Goal: Information Seeking & Learning: Learn about a topic

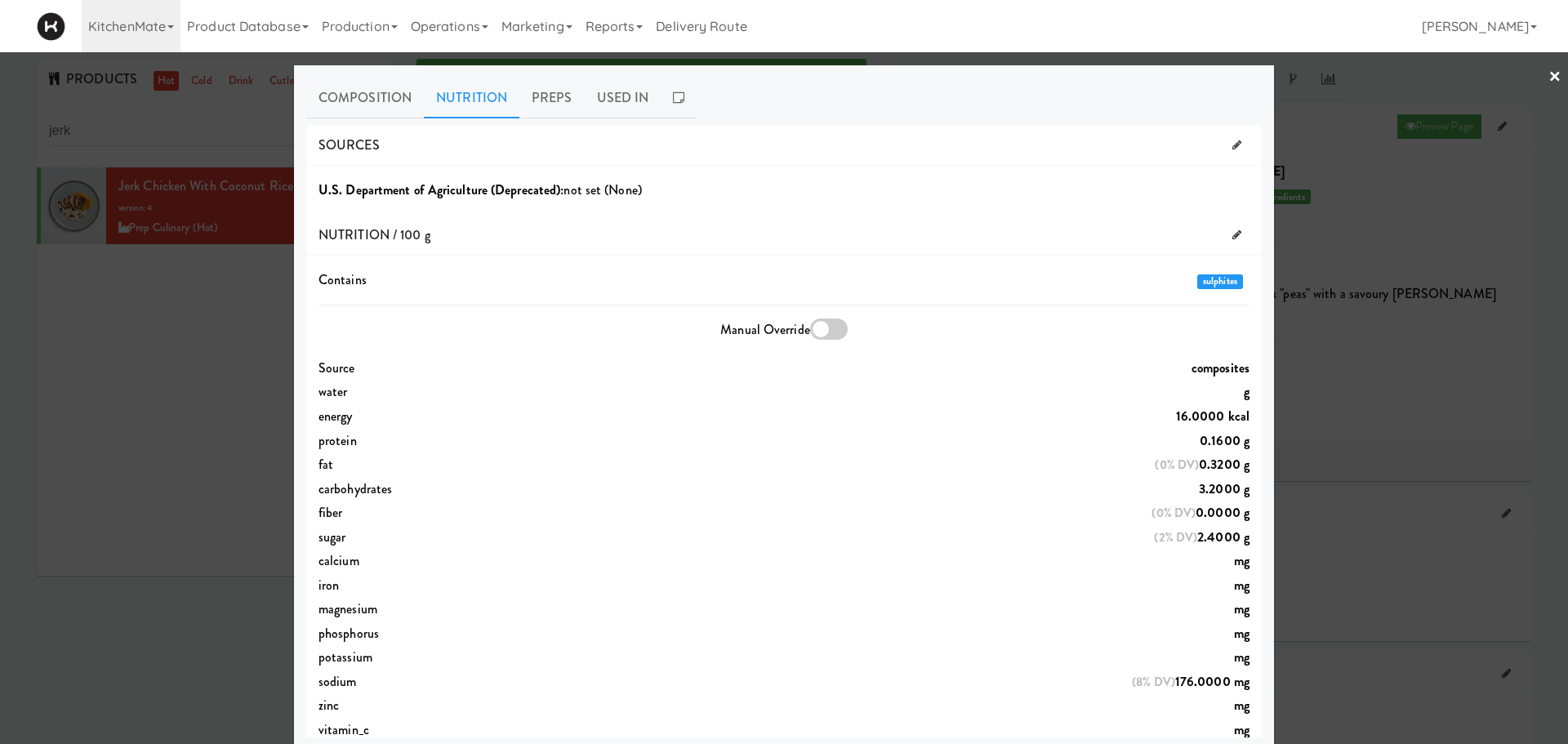
click at [232, 326] on div at bounding box center [784, 372] width 1568 height 744
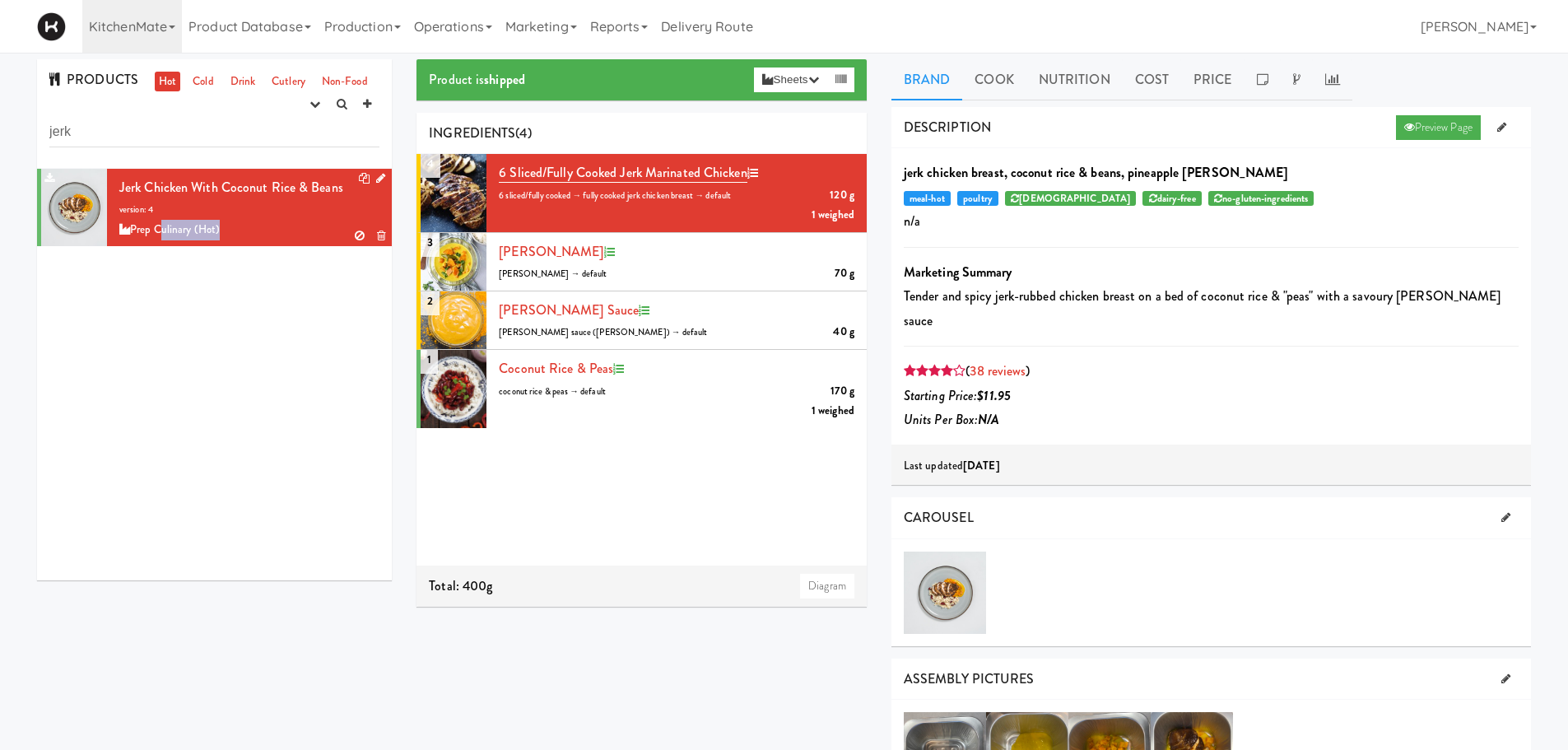
drag, startPoint x: 234, startPoint y: 329, endPoint x: 94, endPoint y: 210, distance: 183.7
click at [94, 210] on div "Jerk Chicken with Coconut Rice & Beans version: 4 Prep Culinary (Hot)" at bounding box center [214, 375] width 355 height 412
drag, startPoint x: 93, startPoint y: 132, endPoint x: 0, endPoint y: 190, distance: 109.6
type input "[DEMOGRAPHIC_DATA]"
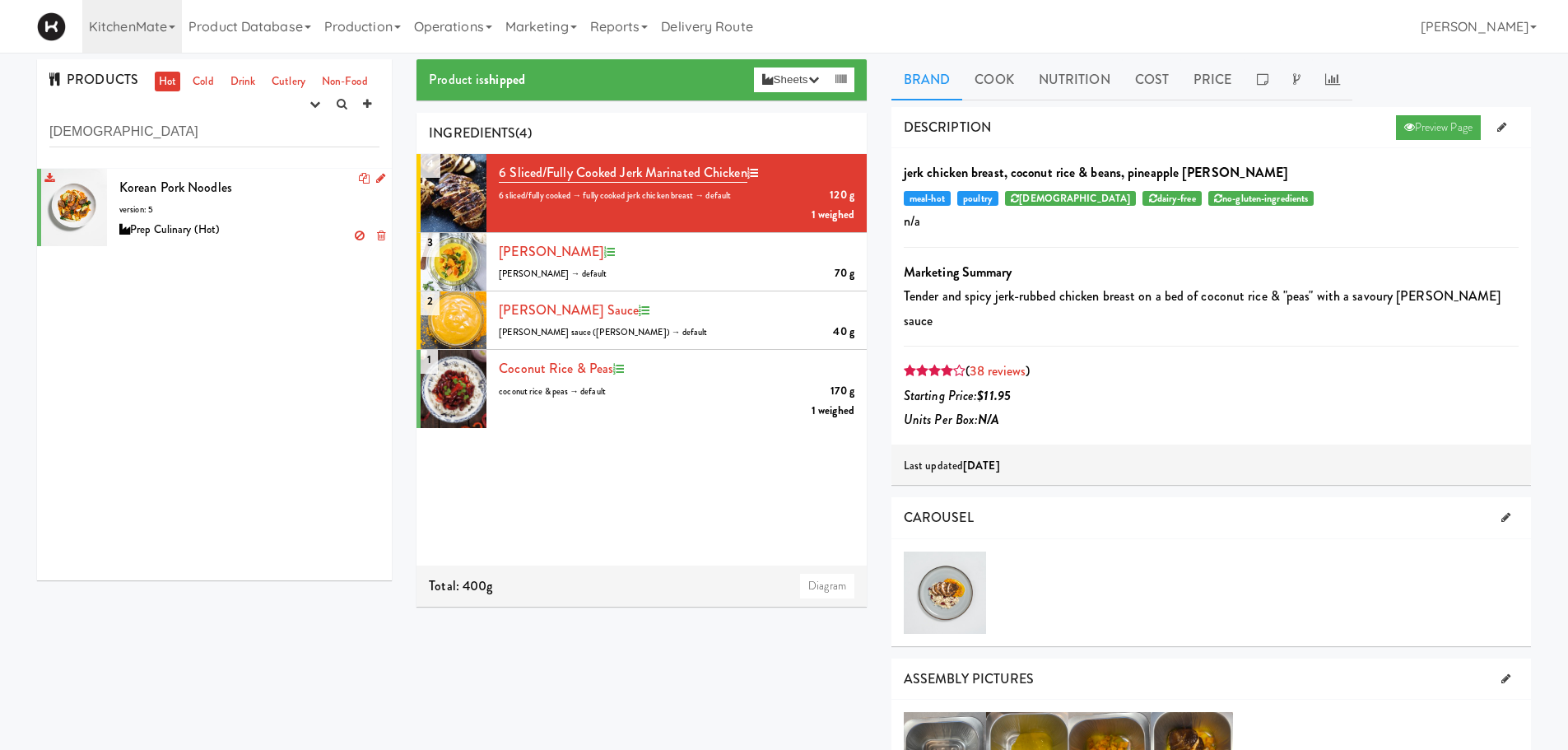
click at [215, 220] on div "Prep Culinary (Hot)" at bounding box center [250, 230] width 261 height 21
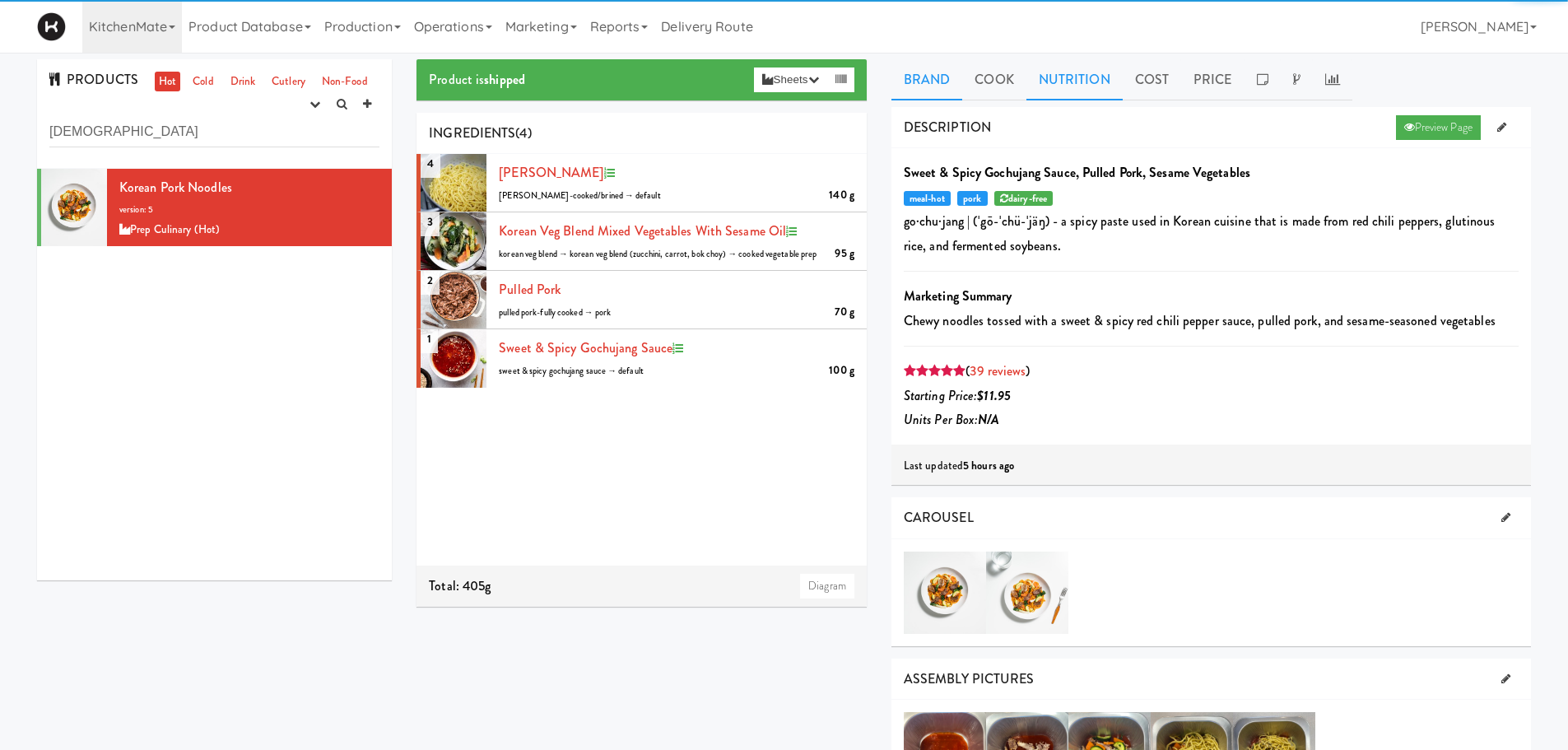
click at [1071, 75] on link "Nutrition" at bounding box center [1074, 80] width 96 height 42
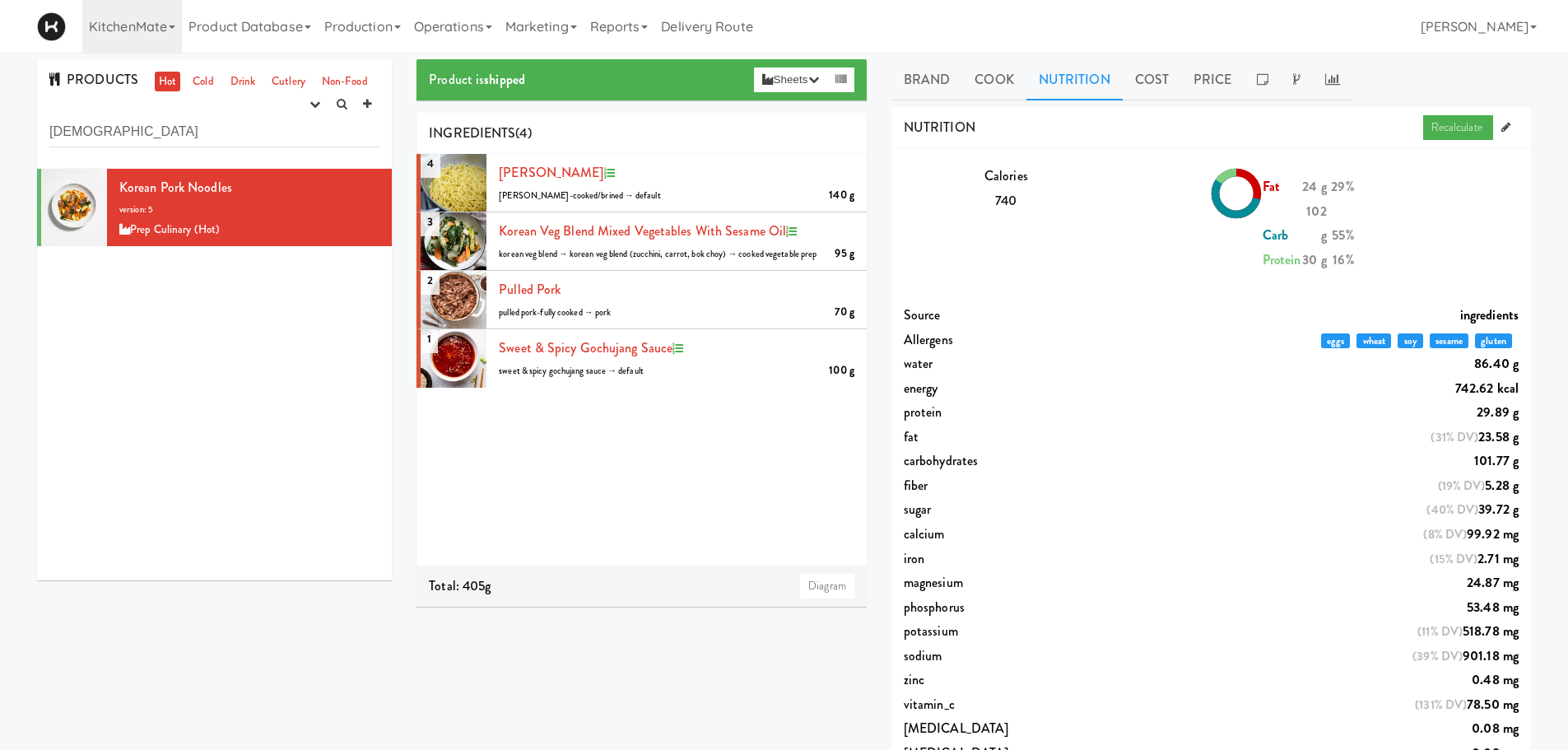
click at [1090, 602] on div "phosphorus 53.48 mg" at bounding box center [1211, 607] width 640 height 25
click at [922, 92] on link "Brand" at bounding box center [927, 80] width 71 height 42
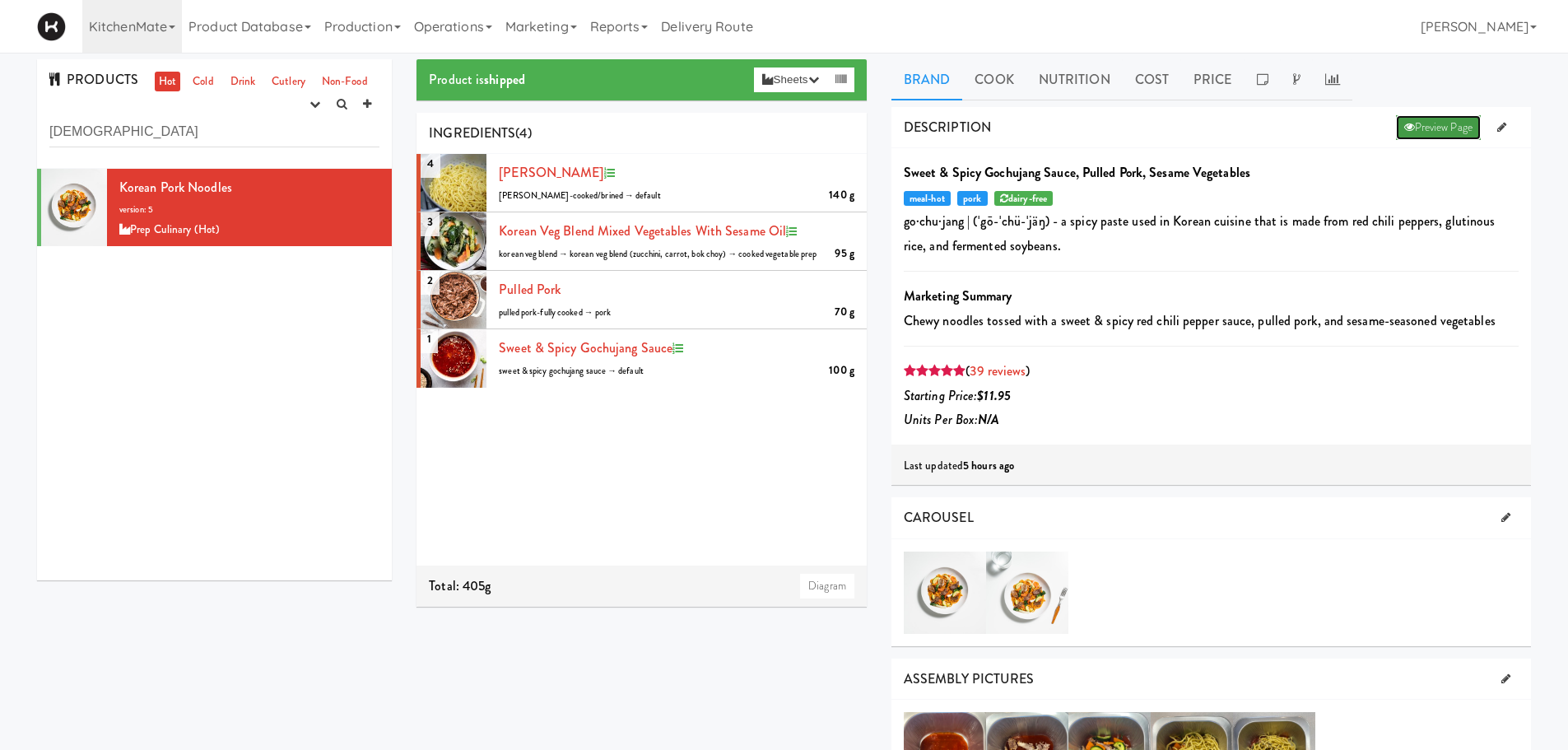
click at [1455, 132] on link "Preview Page" at bounding box center [1439, 127] width 85 height 25
click at [540, 170] on span "[PERSON_NAME]" at bounding box center [552, 172] width 105 height 19
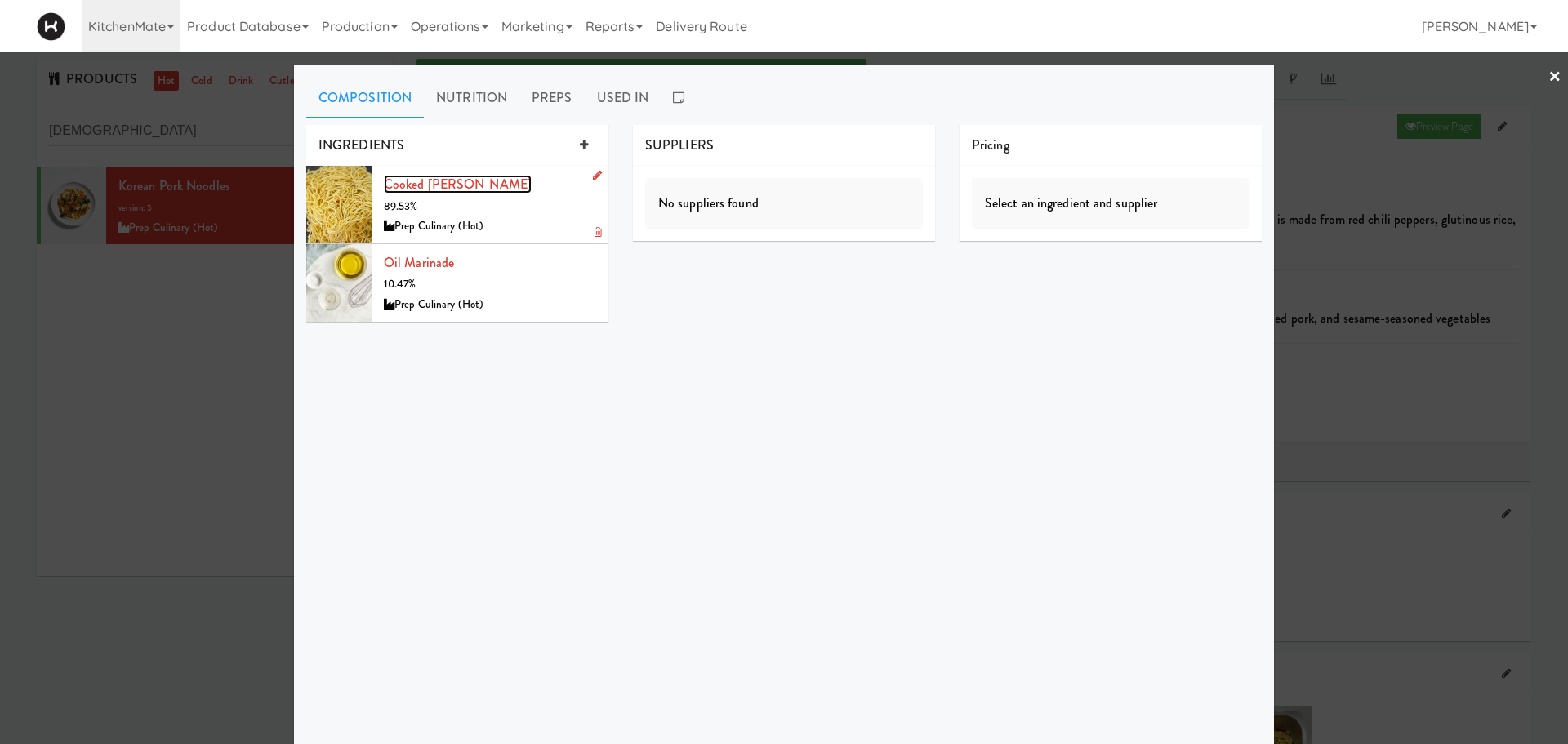
click at [460, 187] on link "Cooked [PERSON_NAME]" at bounding box center [458, 184] width 147 height 19
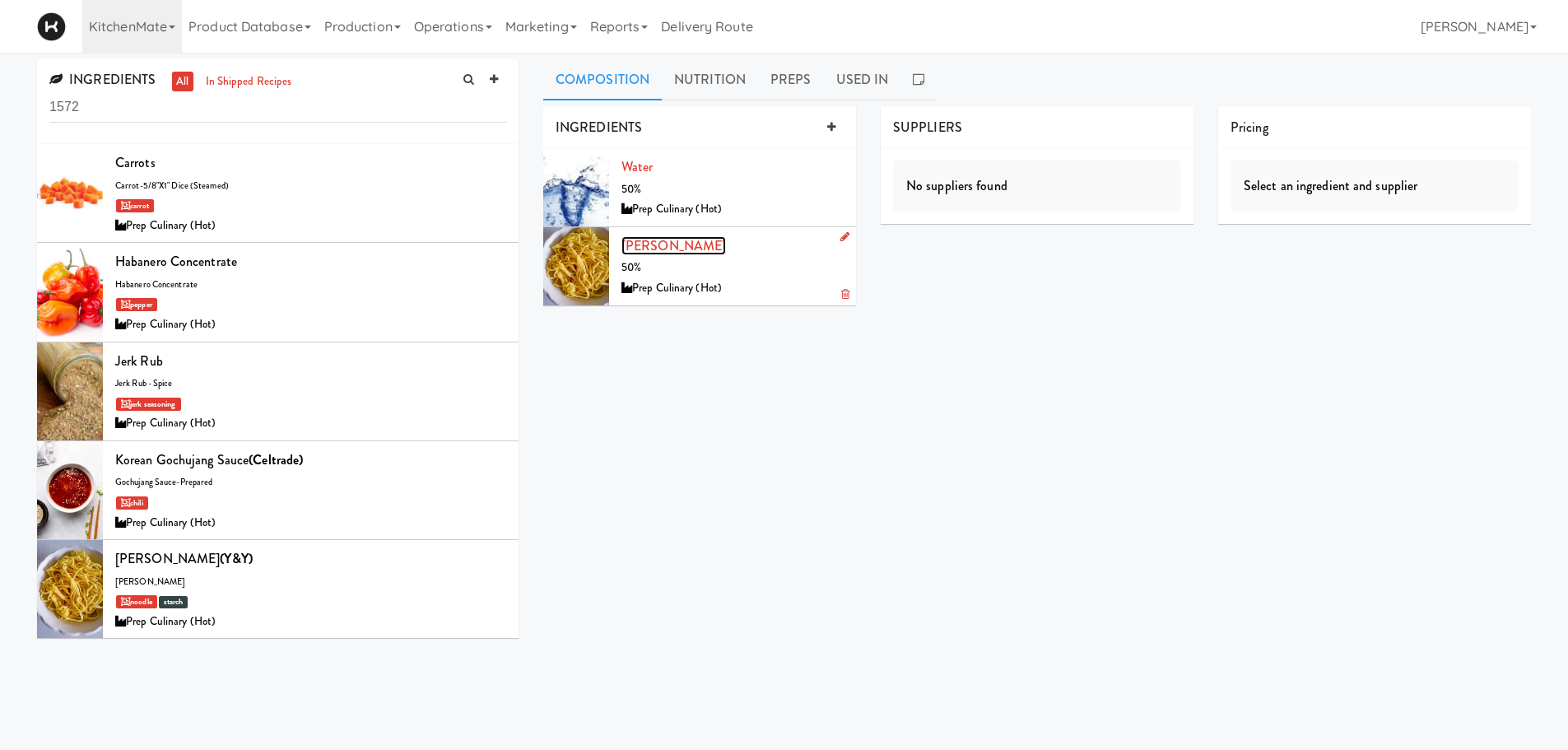
click at [659, 249] on link "[PERSON_NAME]" at bounding box center [674, 246] width 105 height 19
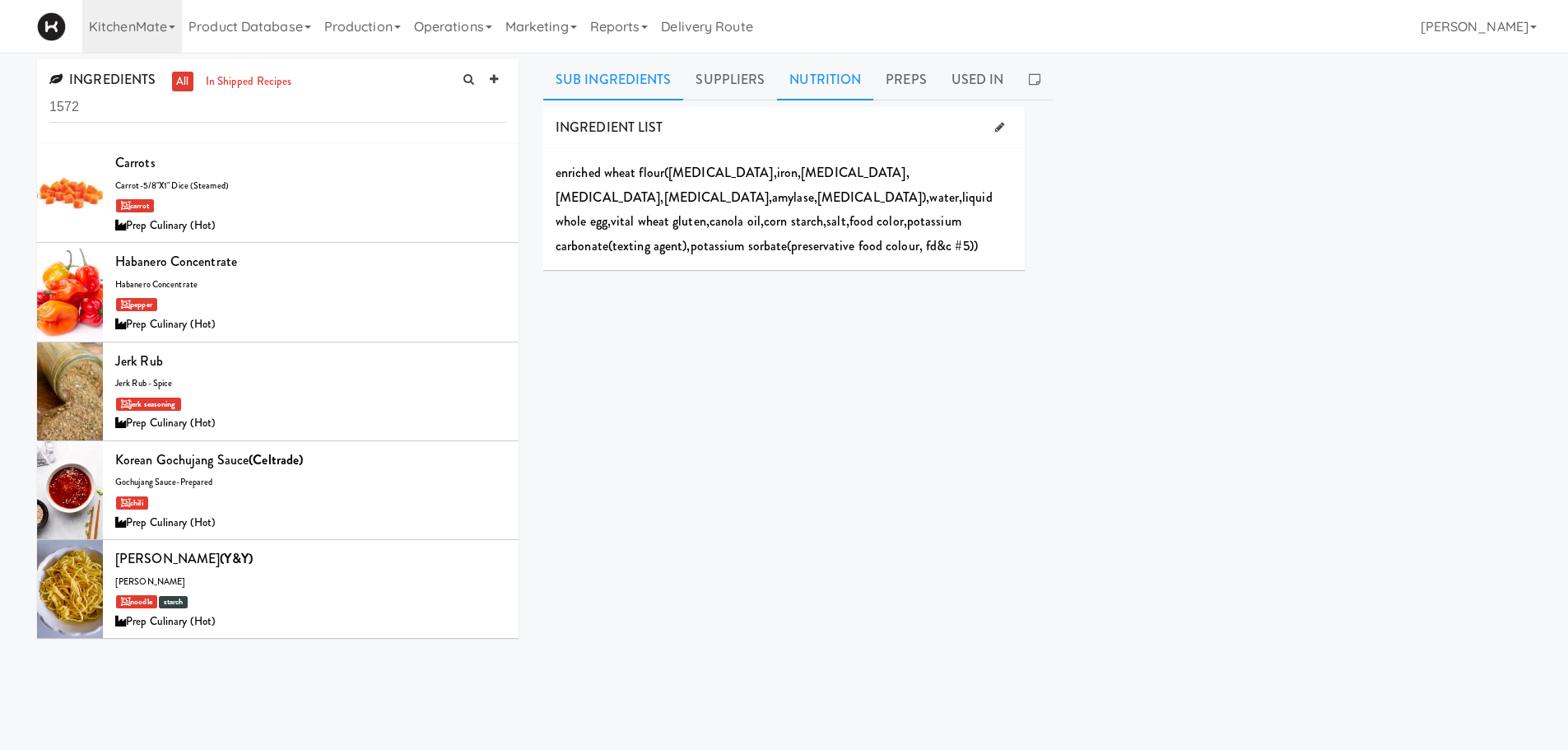
click at [804, 85] on link "Nutrition" at bounding box center [825, 80] width 96 height 42
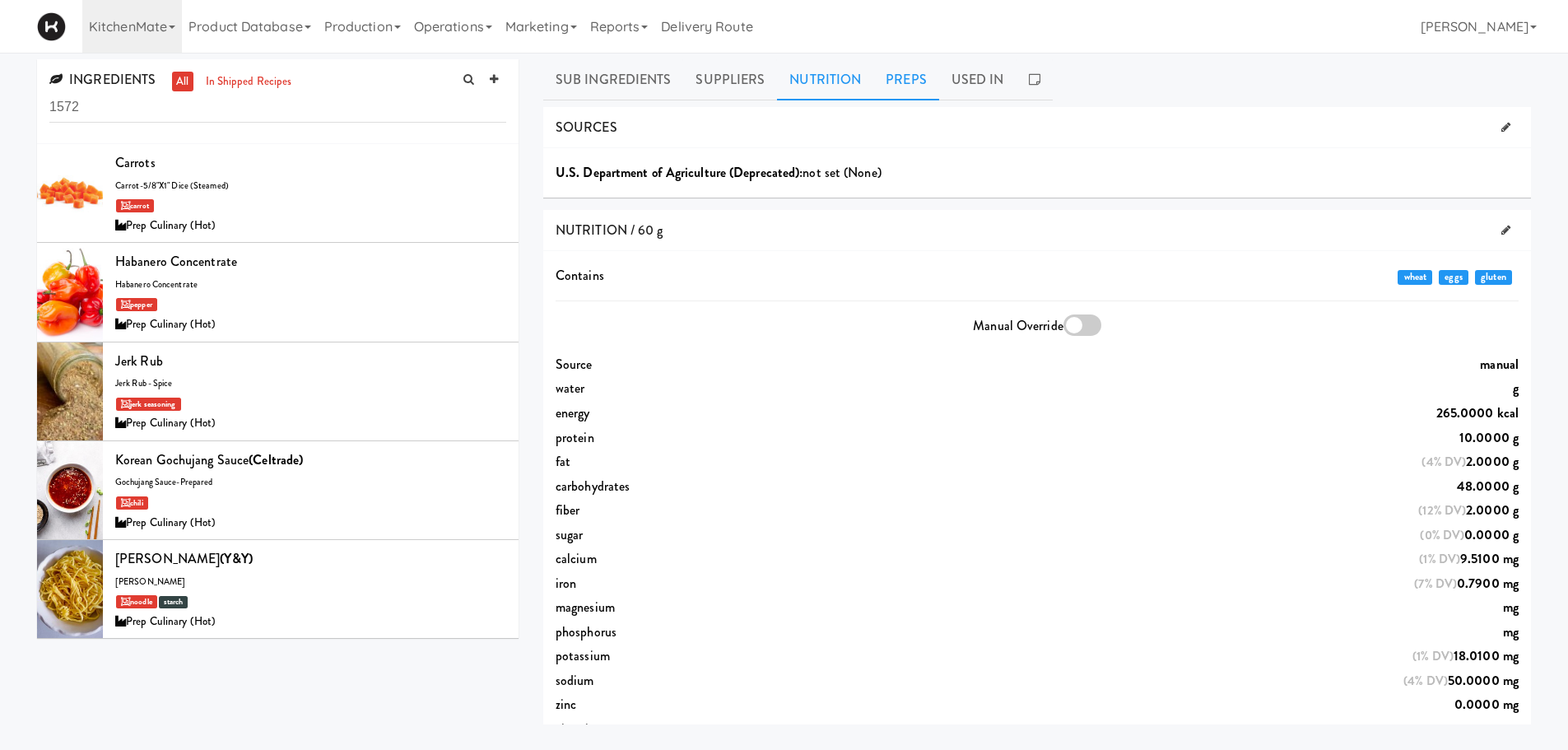
click at [905, 75] on link "Preps" at bounding box center [906, 80] width 65 height 42
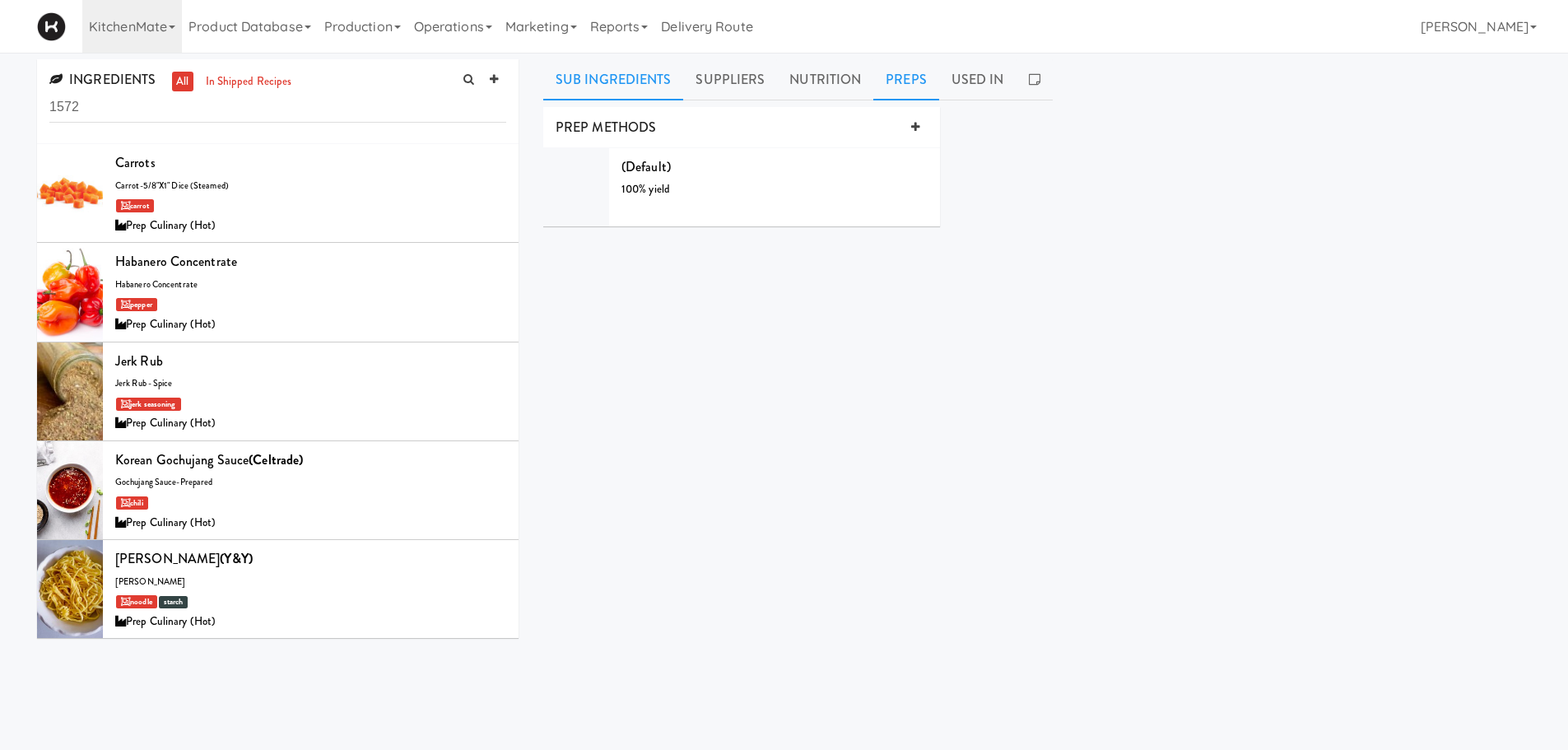
click at [642, 96] on link "Sub Ingredients" at bounding box center [614, 80] width 141 height 42
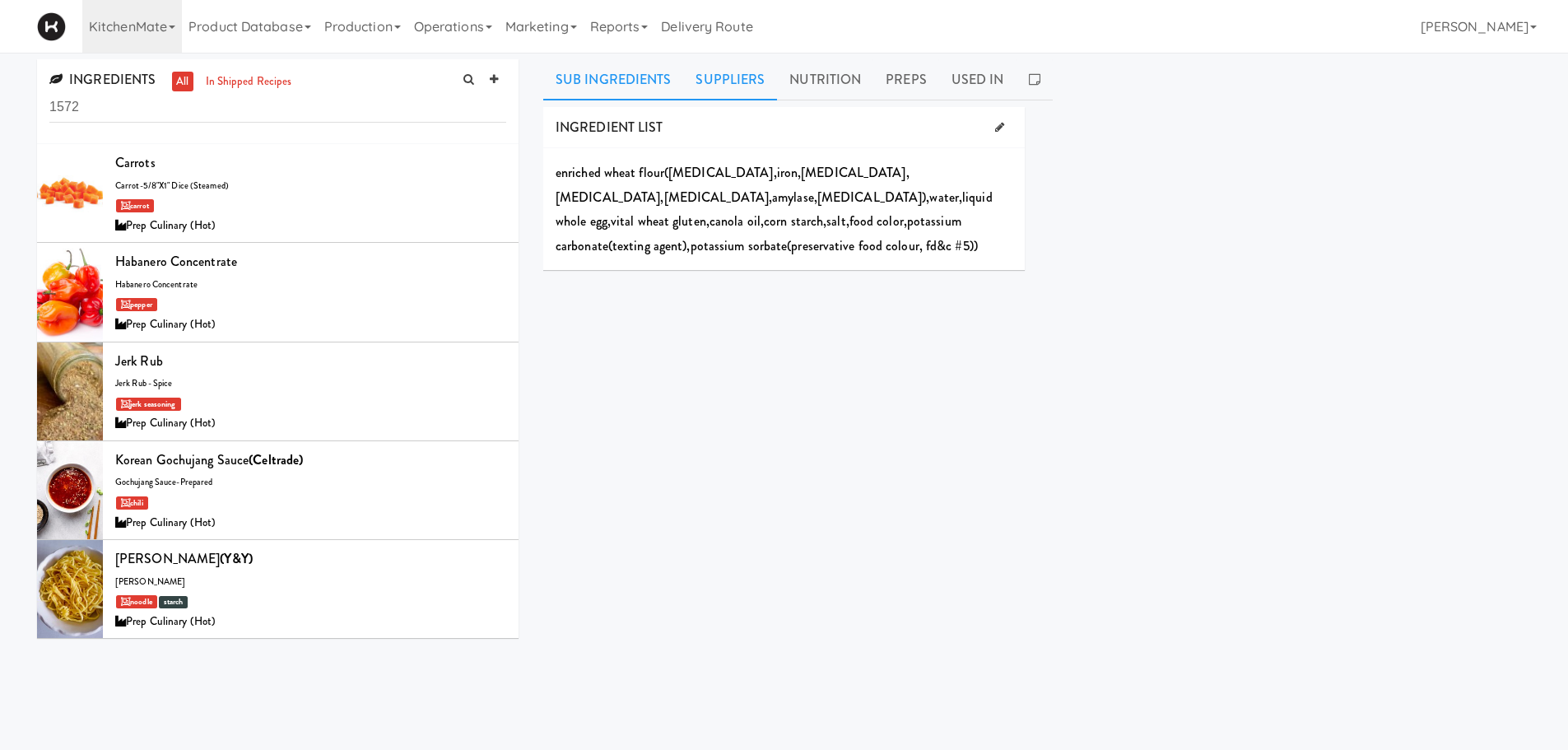
click at [732, 69] on link "Suppliers" at bounding box center [730, 80] width 94 height 42
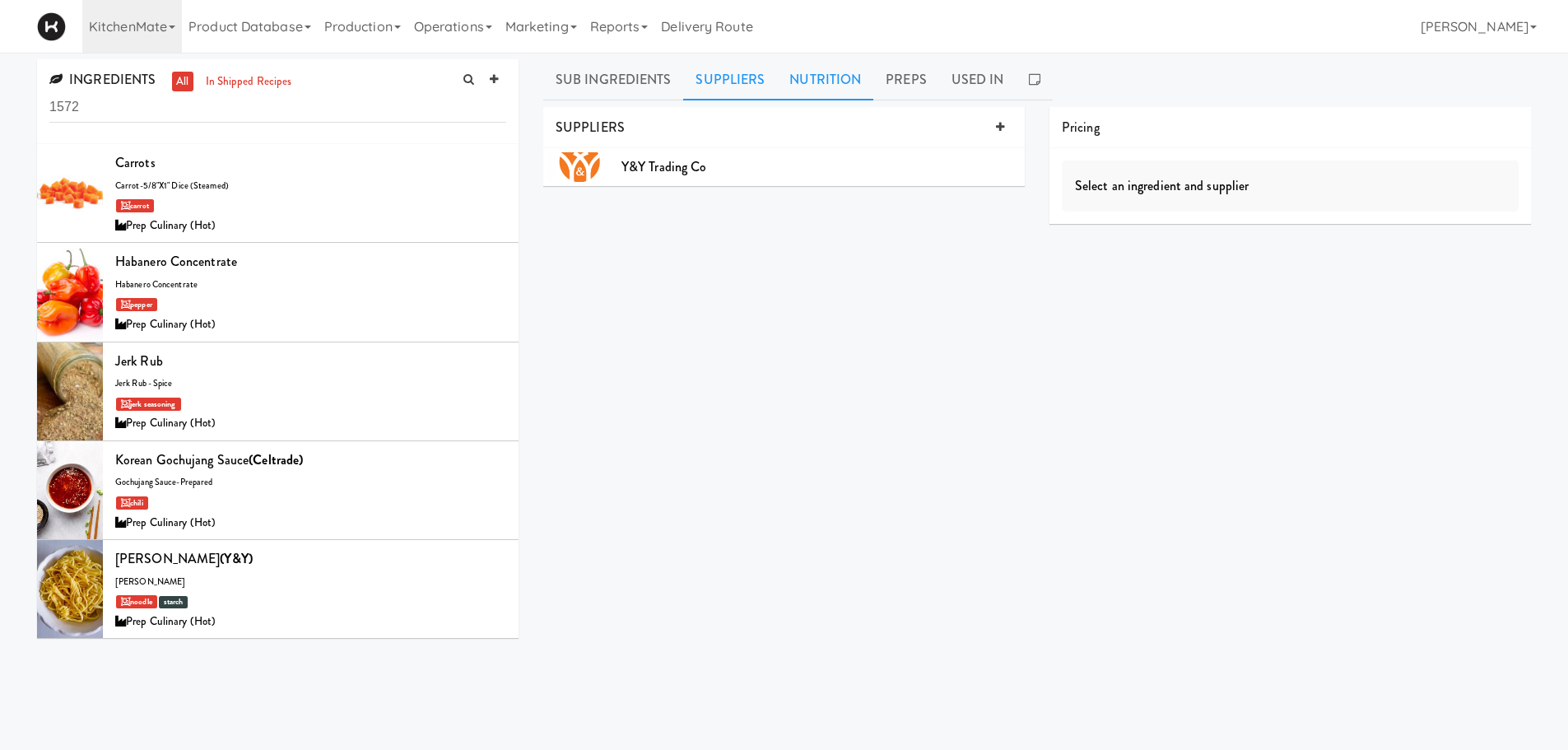
click at [811, 88] on link "Nutrition" at bounding box center [825, 80] width 96 height 42
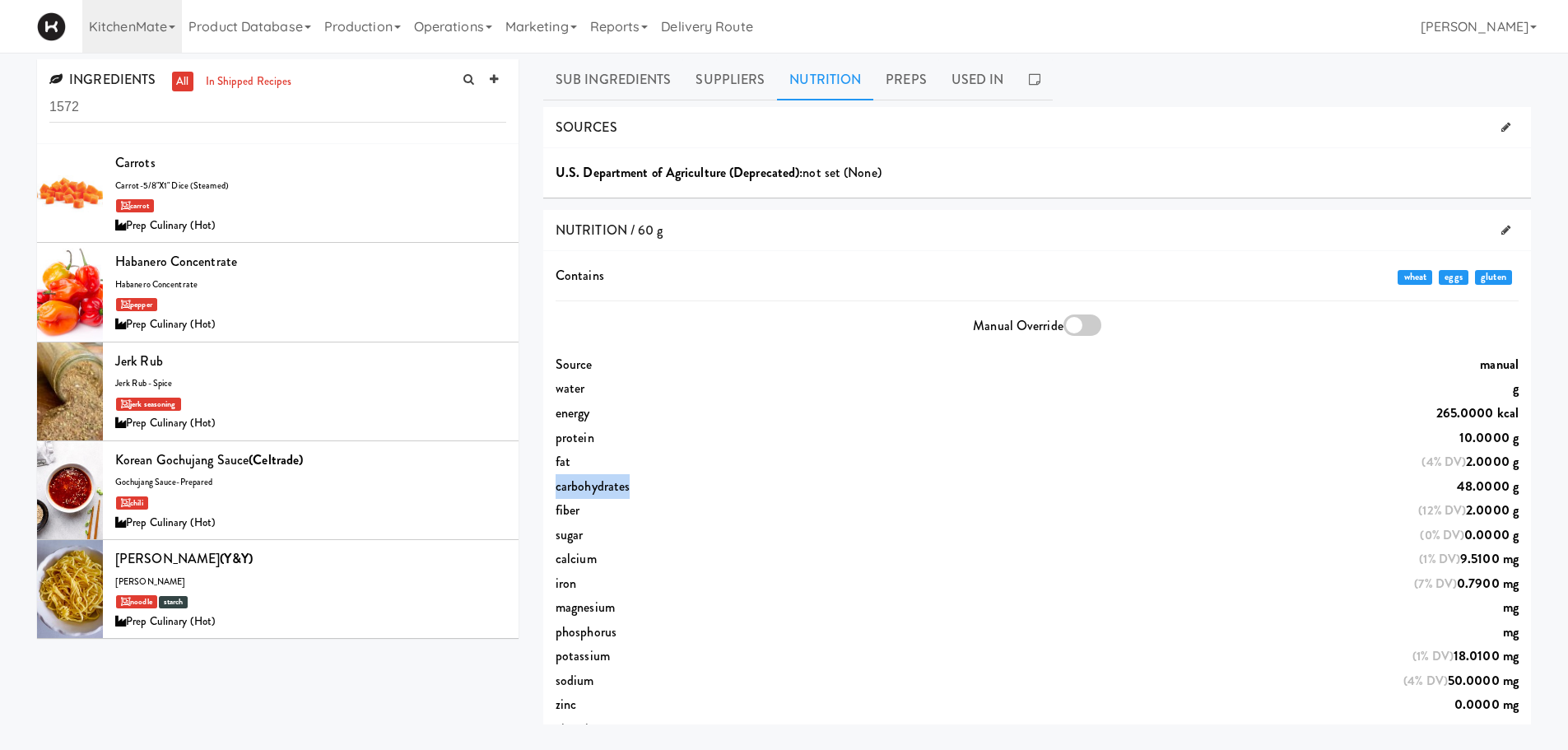
drag, startPoint x: 555, startPoint y: 485, endPoint x: 1538, endPoint y: 491, distance: 983.0
click at [1538, 491] on div "Sub Ingredients Suppliers Nutrition Preps Used In INGREDIENT LIST enriched whea…" at bounding box center [1037, 392] width 1012 height 666
click at [620, 71] on link "Sub Ingredients" at bounding box center [614, 80] width 141 height 42
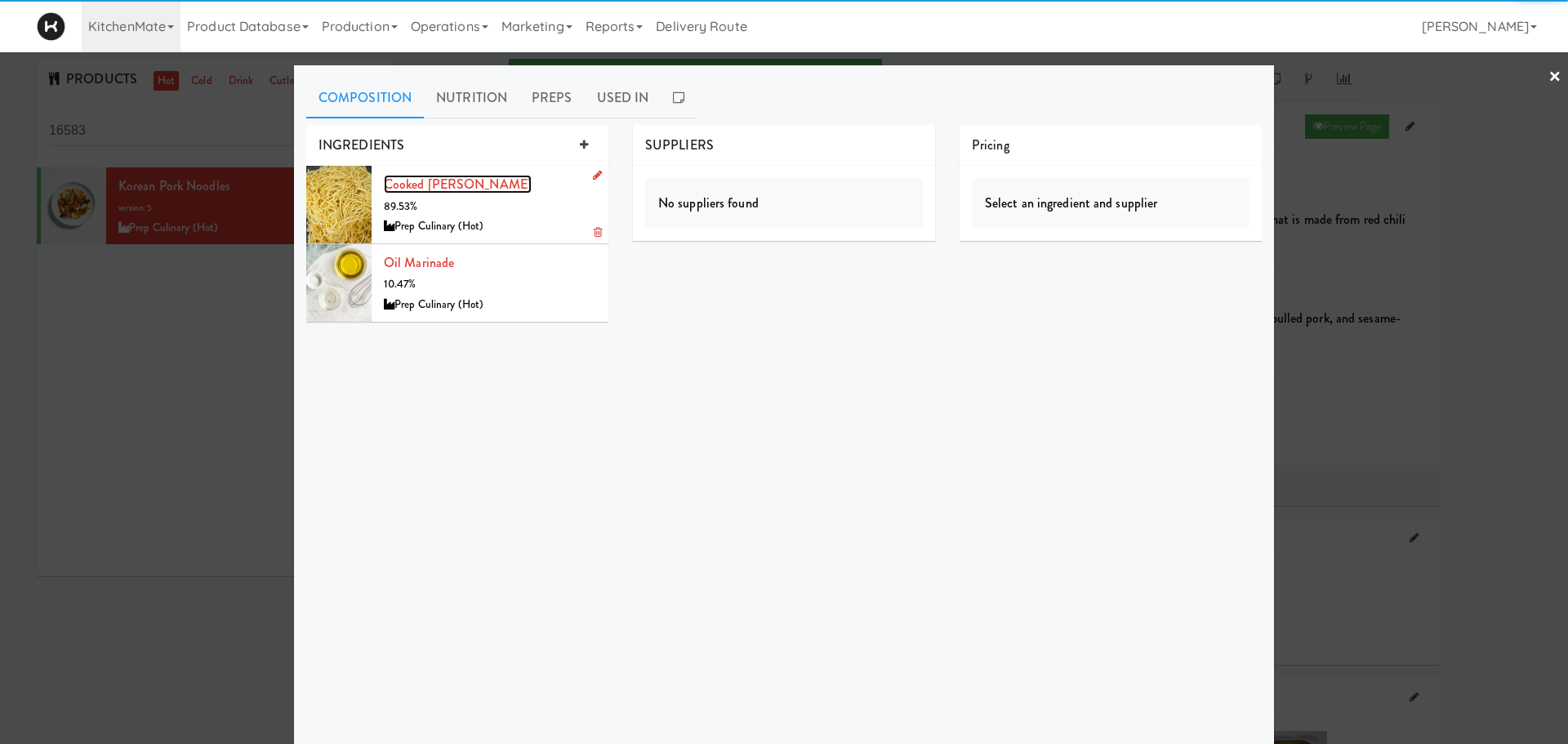
click at [403, 187] on link "Cooked [PERSON_NAME]" at bounding box center [458, 184] width 147 height 19
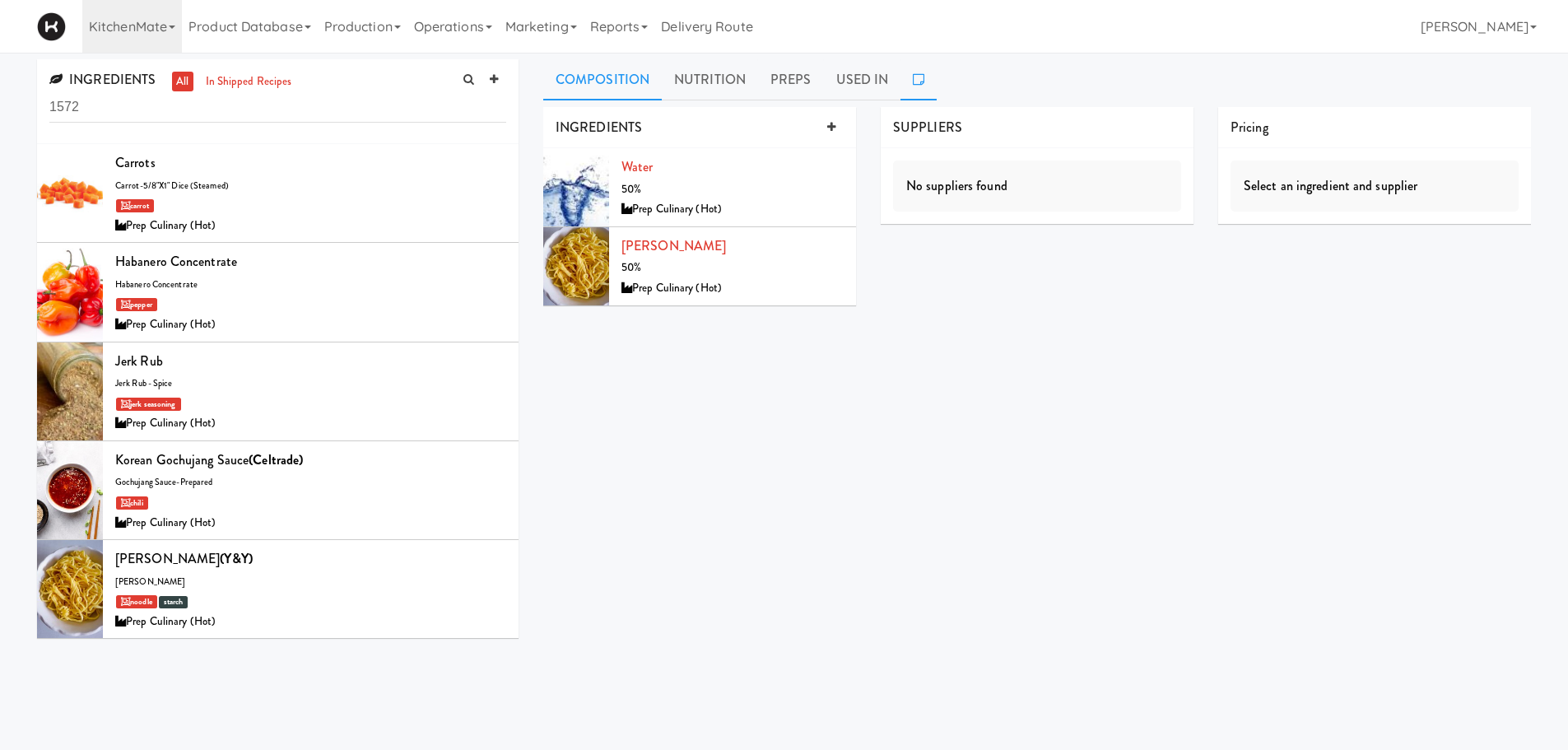
click at [903, 85] on link at bounding box center [918, 80] width 37 height 42
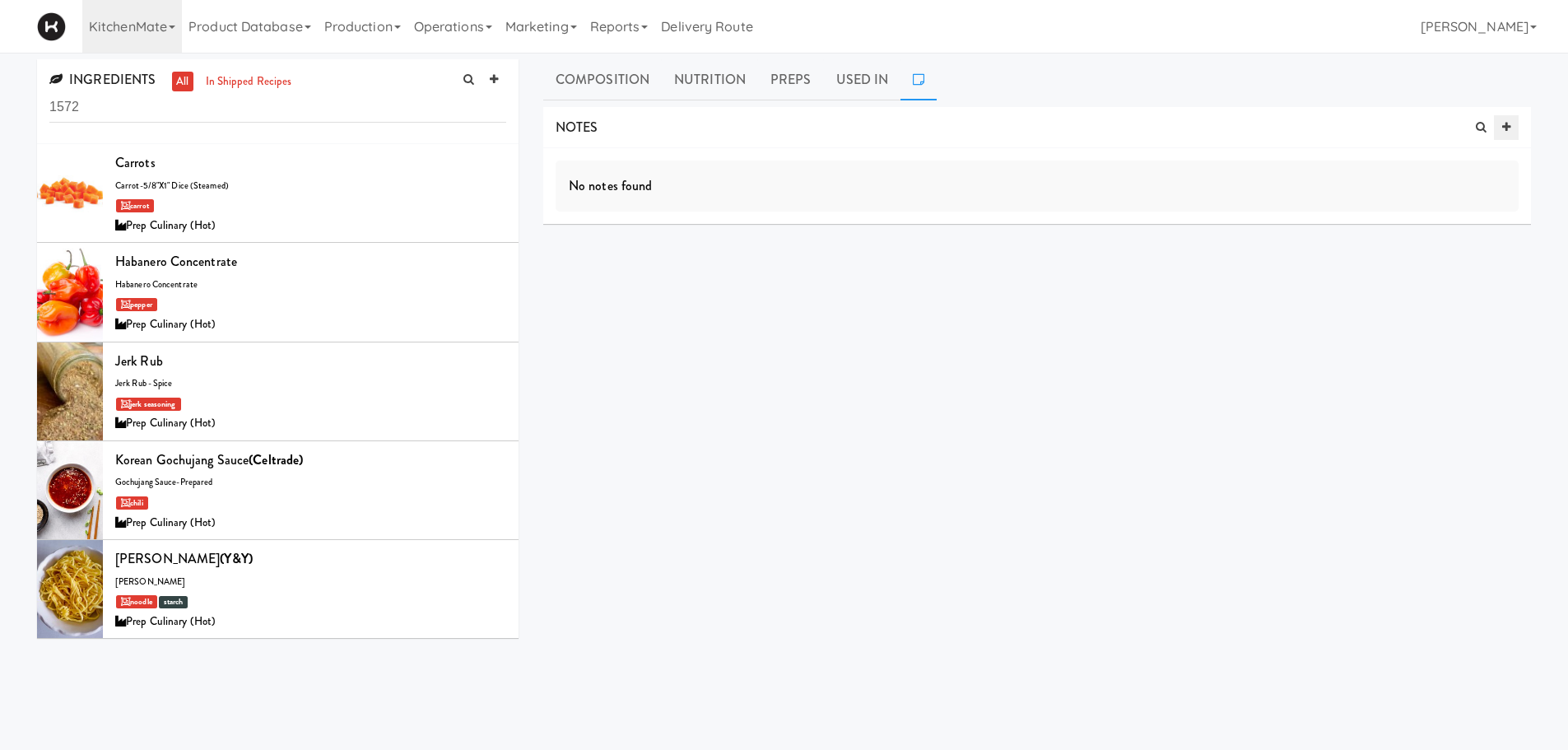
click at [1514, 124] on link at bounding box center [1506, 127] width 25 height 25
click at [984, 167] on icon "button" at bounding box center [983, 172] width 15 height 15
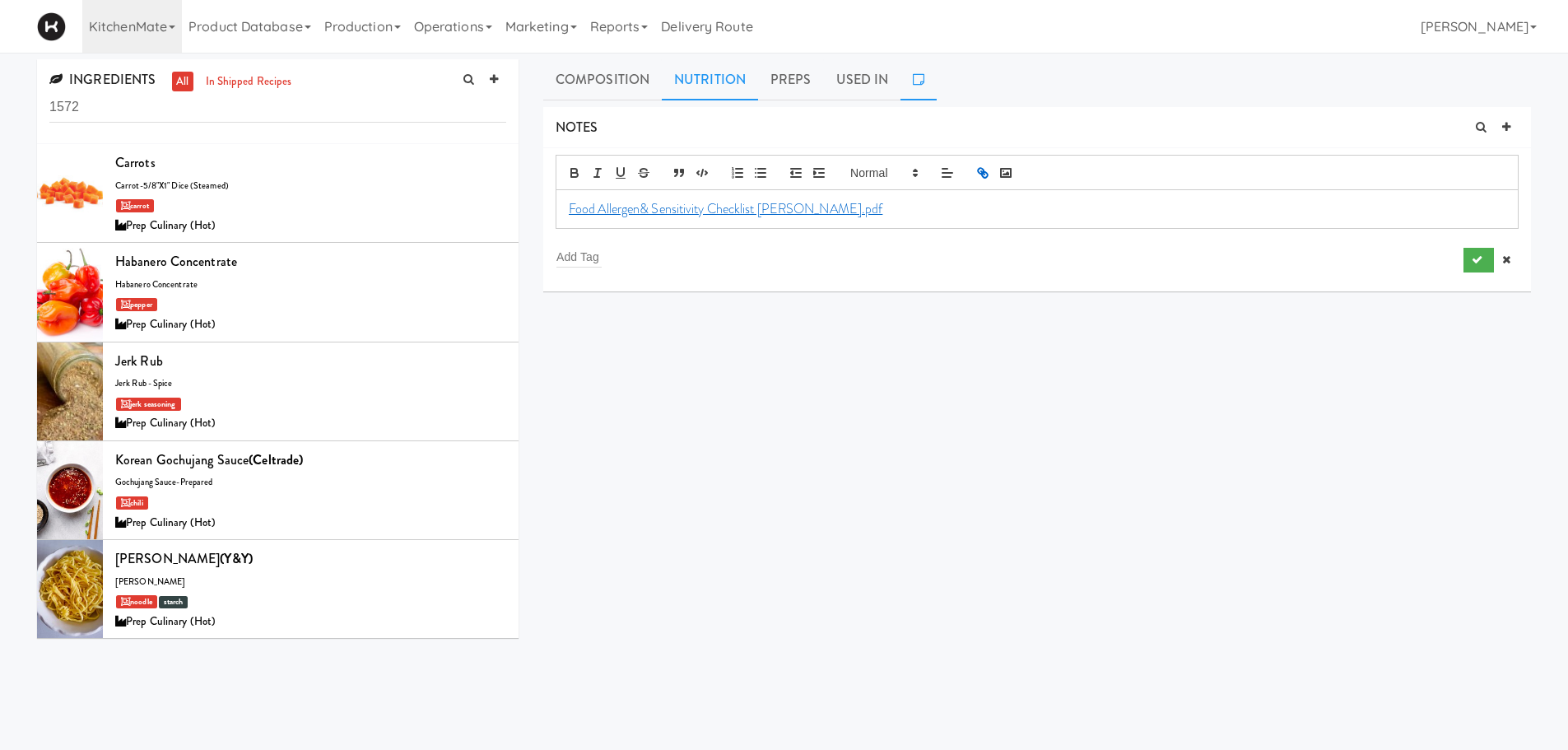
click at [710, 89] on link "Nutrition" at bounding box center [709, 80] width 96 height 42
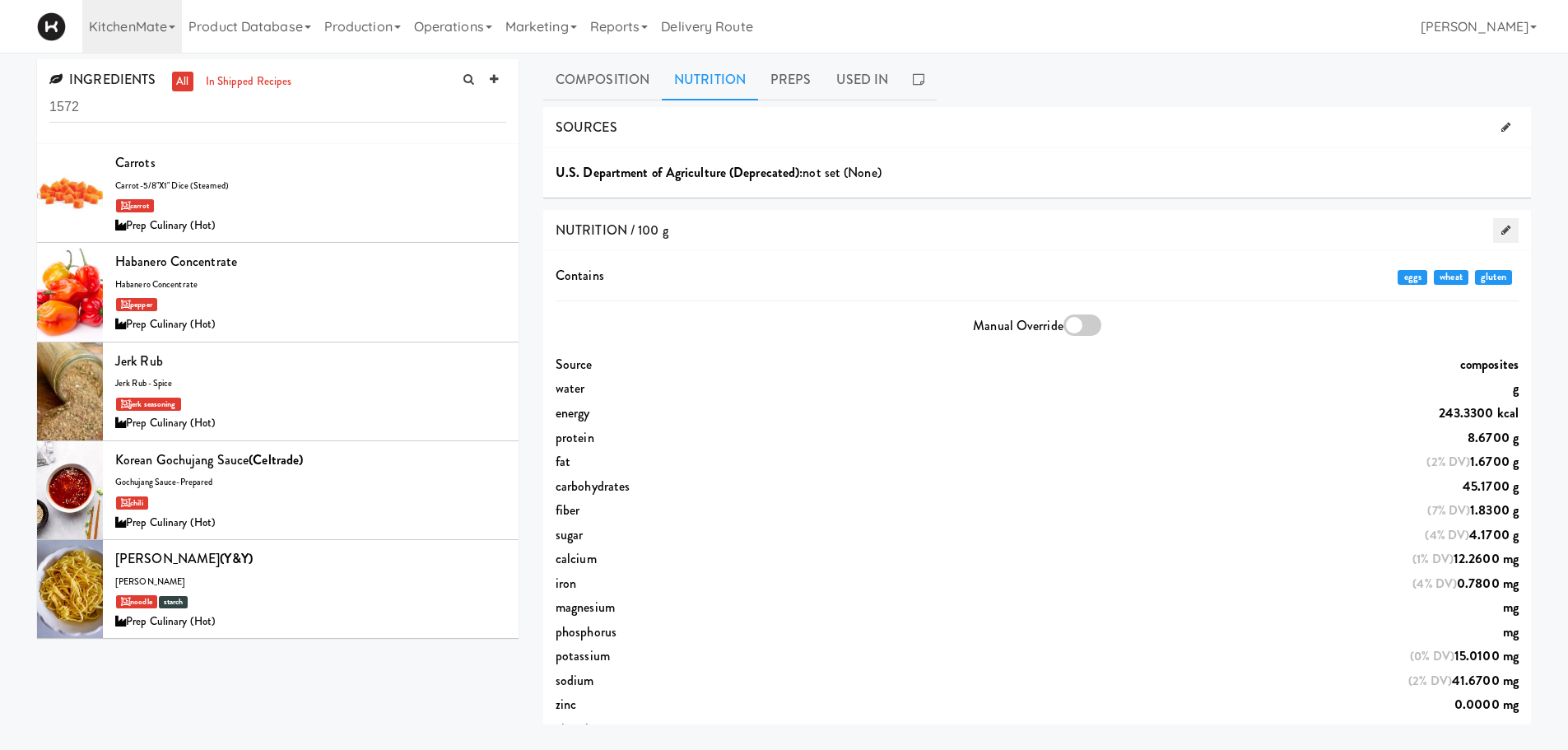
click at [1502, 232] on icon at bounding box center [1506, 230] width 9 height 11
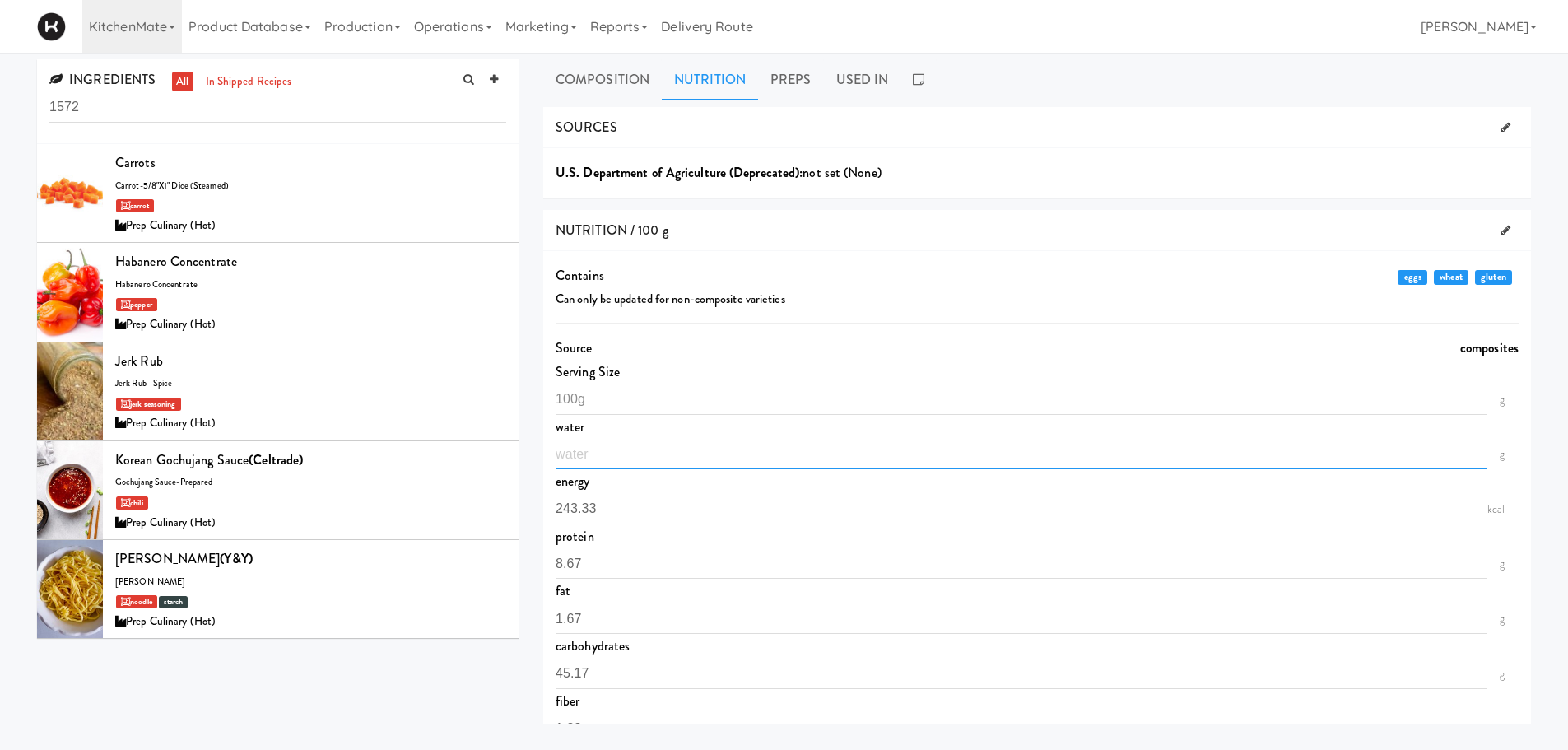
click at [699, 456] on input "number" at bounding box center [1021, 454] width 931 height 31
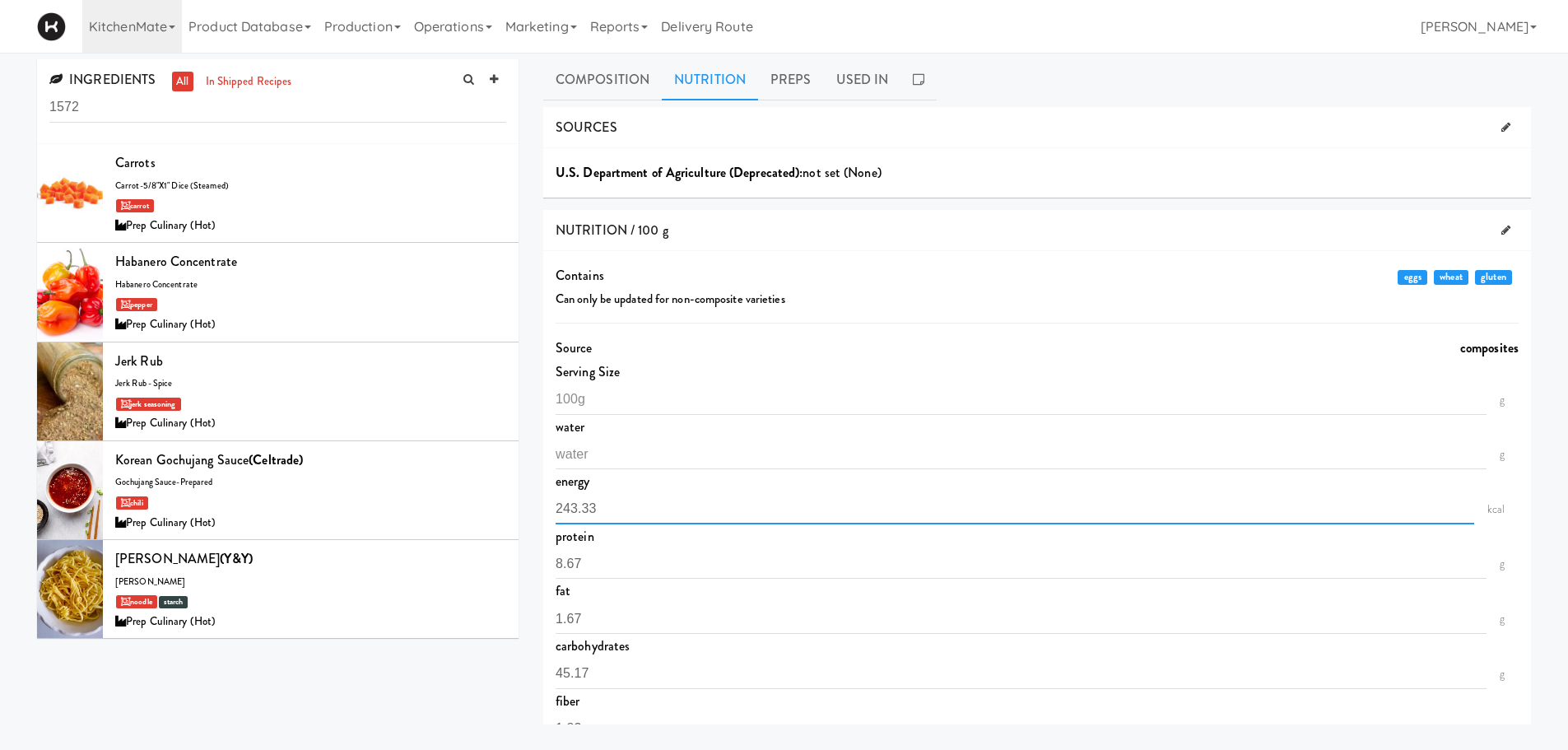
click at [699, 500] on input "243.33" at bounding box center [1014, 509] width 918 height 31
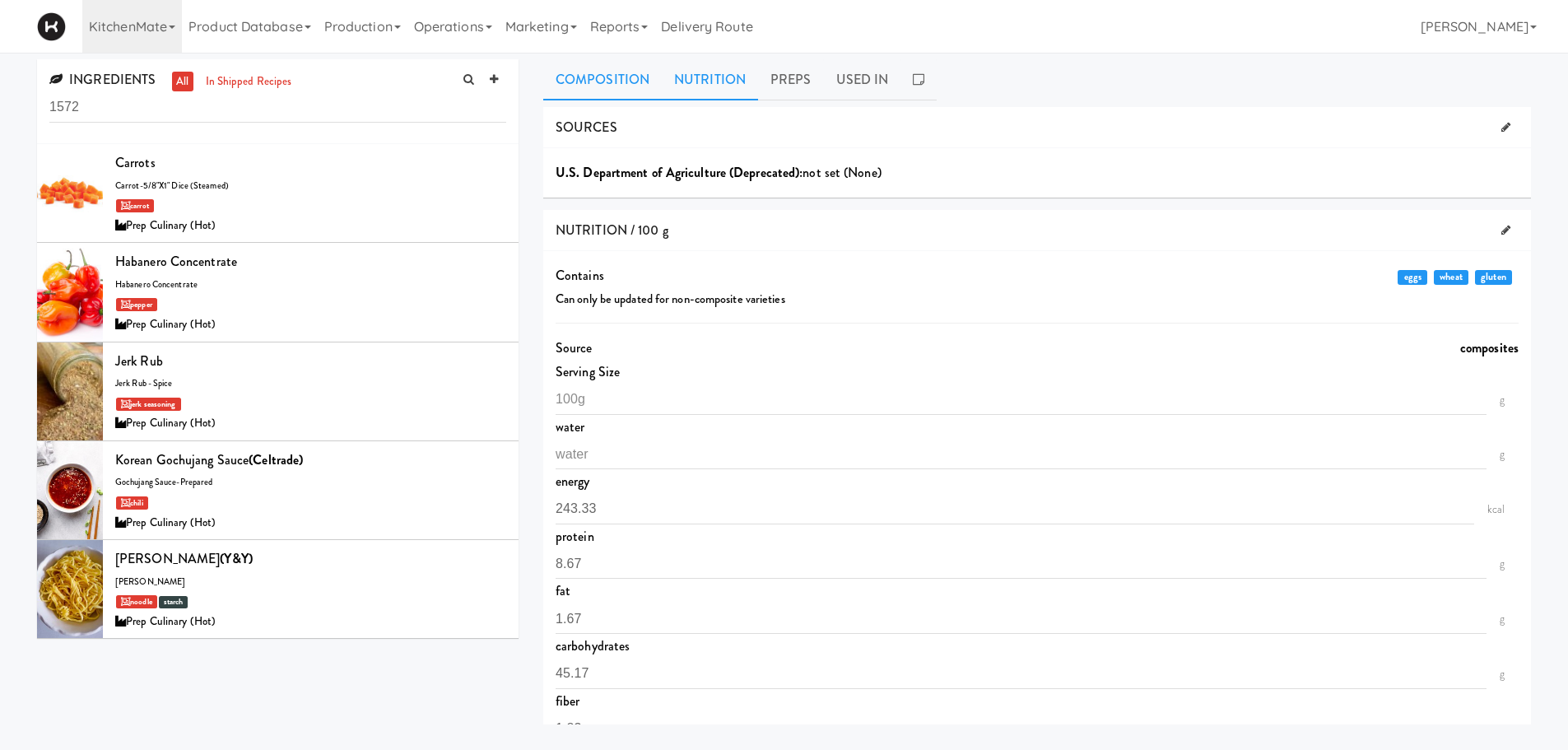
click at [583, 85] on link "Composition" at bounding box center [603, 80] width 119 height 42
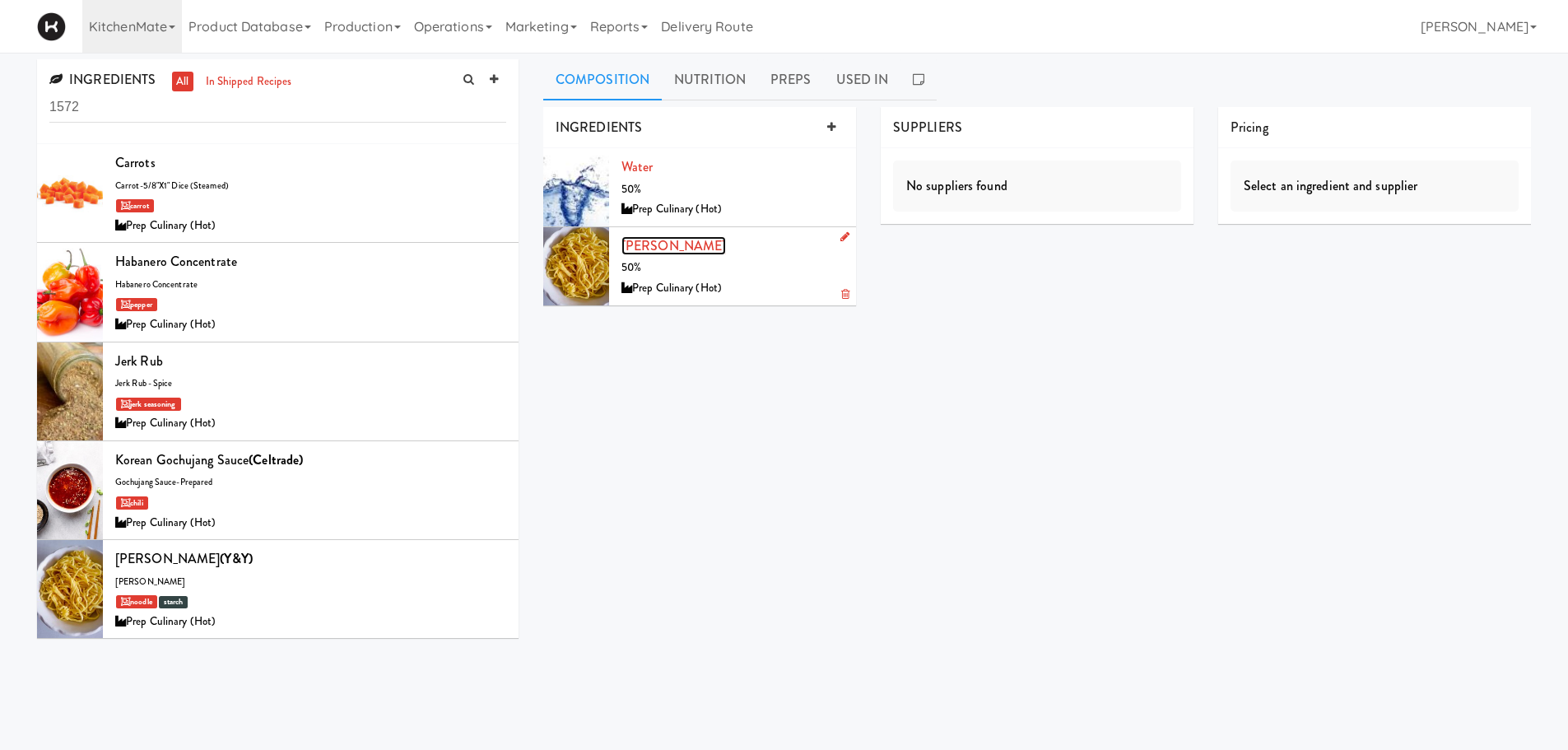
click at [648, 243] on link "[PERSON_NAME]" at bounding box center [674, 246] width 105 height 19
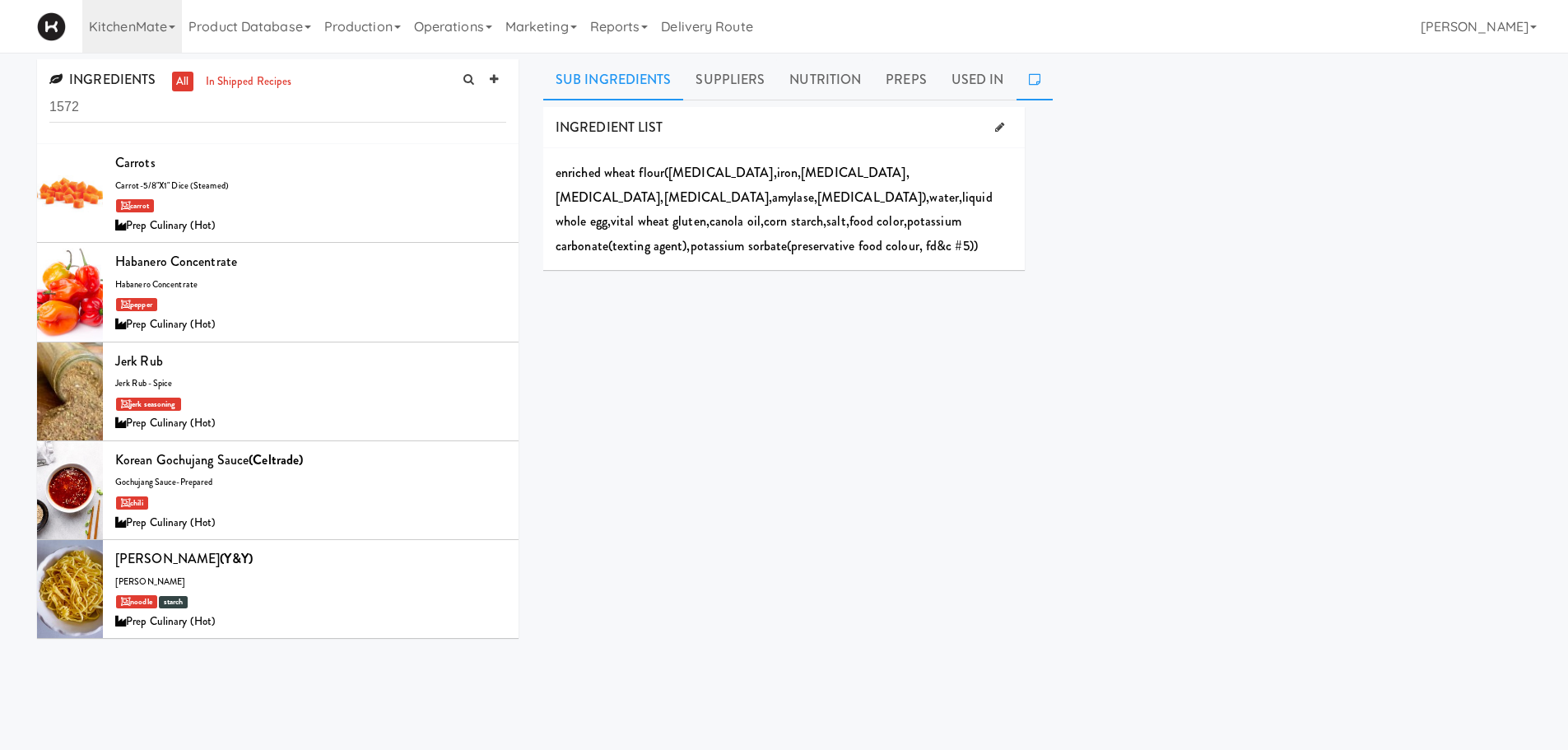
click at [1029, 80] on icon at bounding box center [1035, 78] width 12 height 13
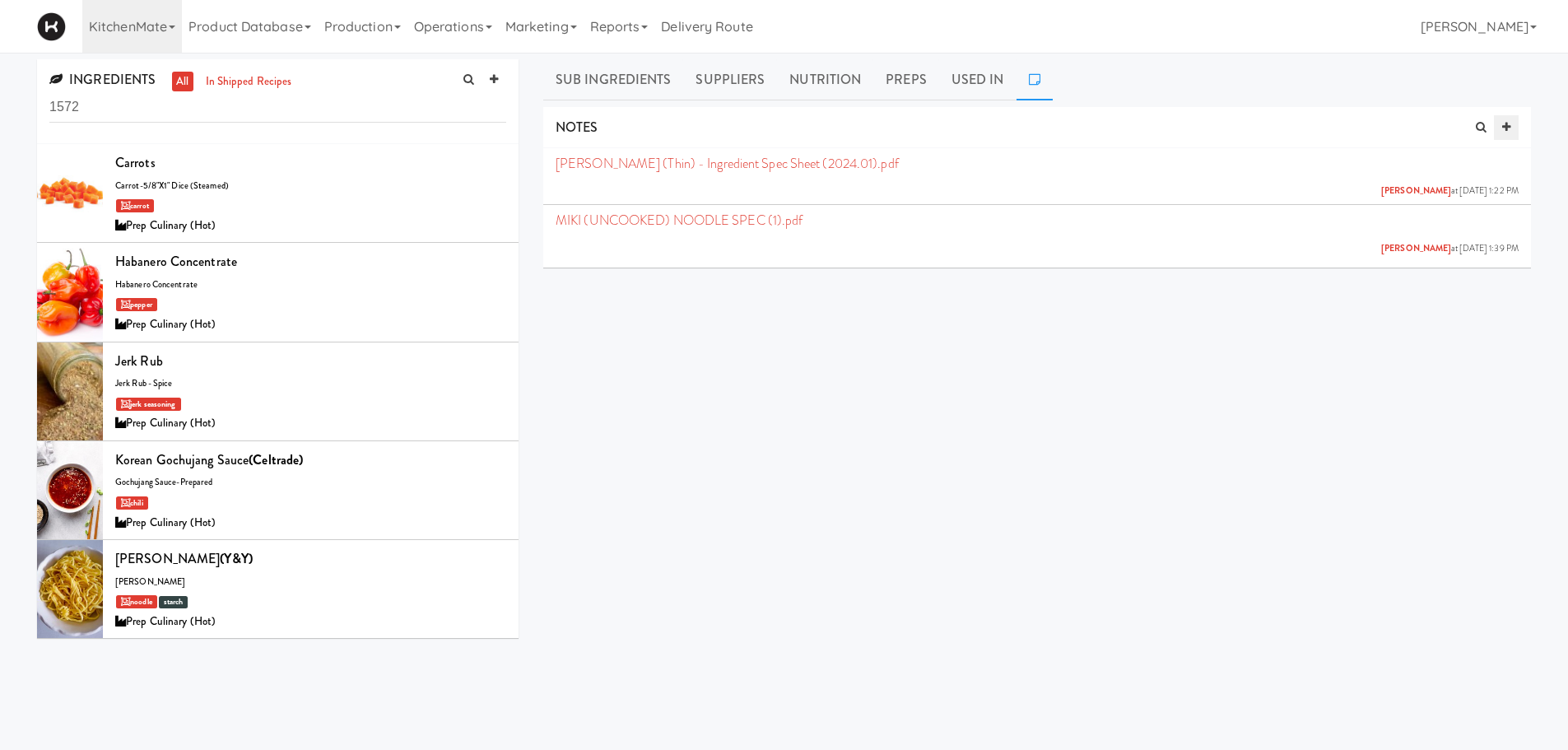
click at [1504, 125] on icon at bounding box center [1507, 127] width 8 height 11
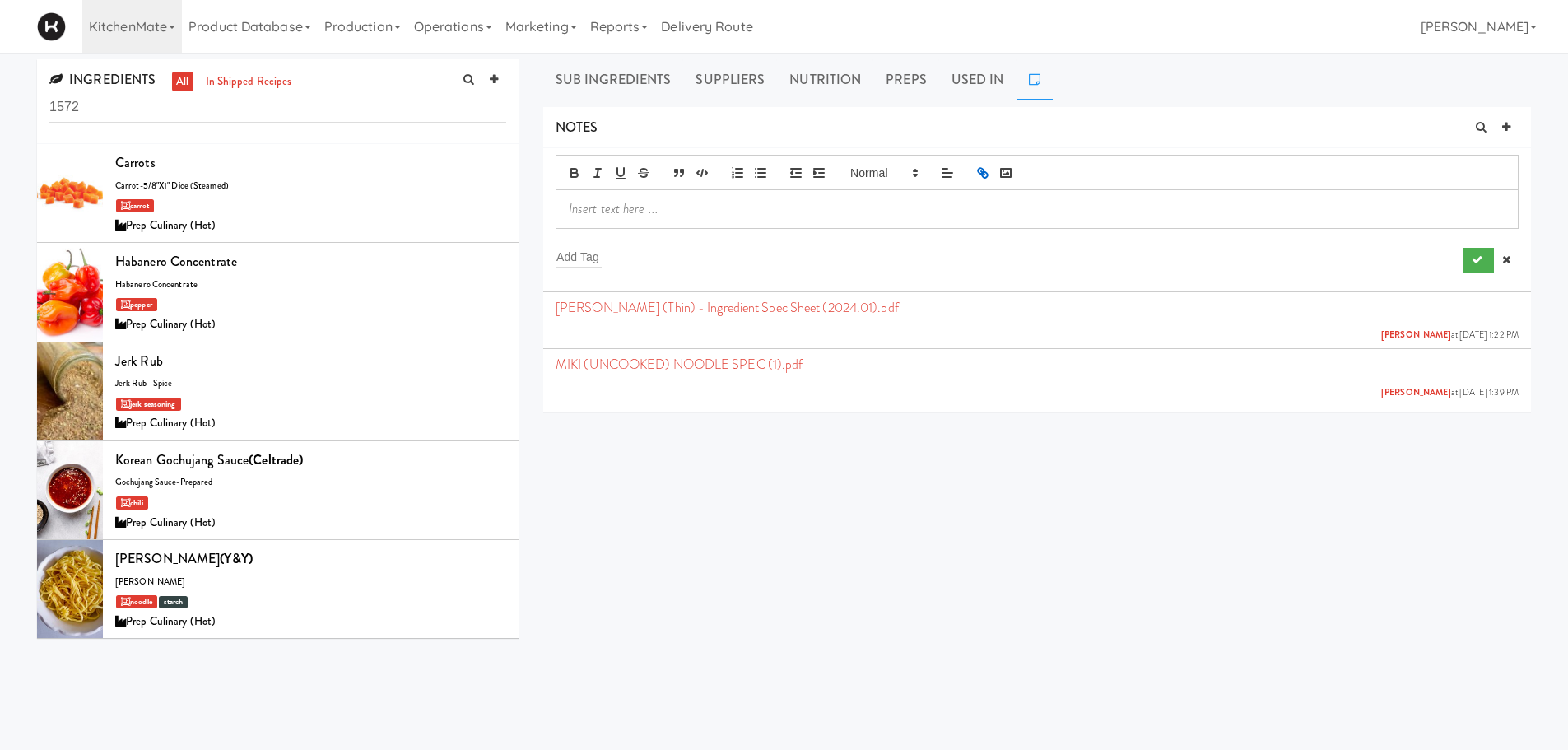
click at [978, 168] on icon "button" at bounding box center [983, 172] width 15 height 15
click at [1474, 251] on button "submit" at bounding box center [1479, 260] width 31 height 25
click at [1472, 266] on button "submit" at bounding box center [1479, 260] width 31 height 25
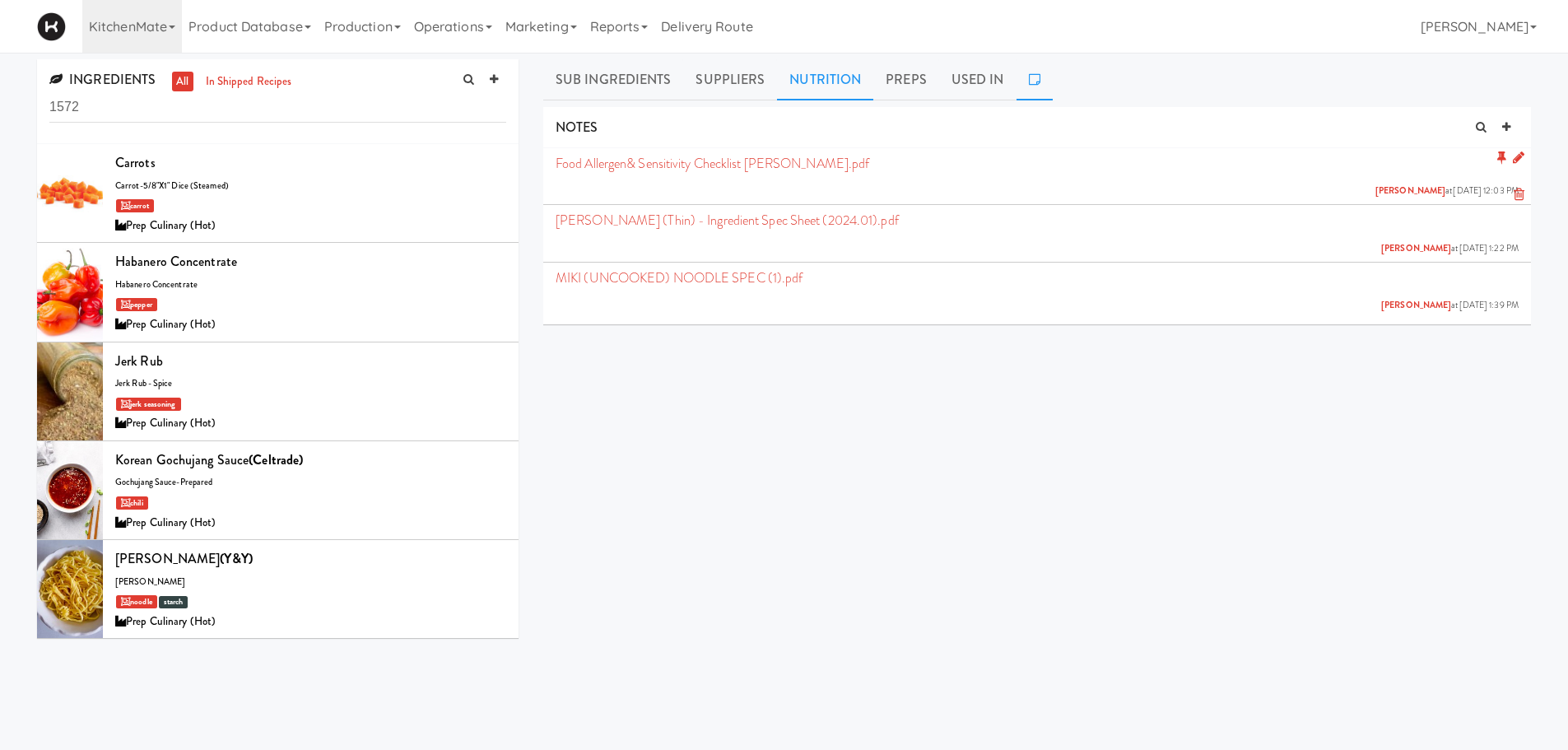
click at [813, 83] on link "Nutrition" at bounding box center [825, 80] width 96 height 42
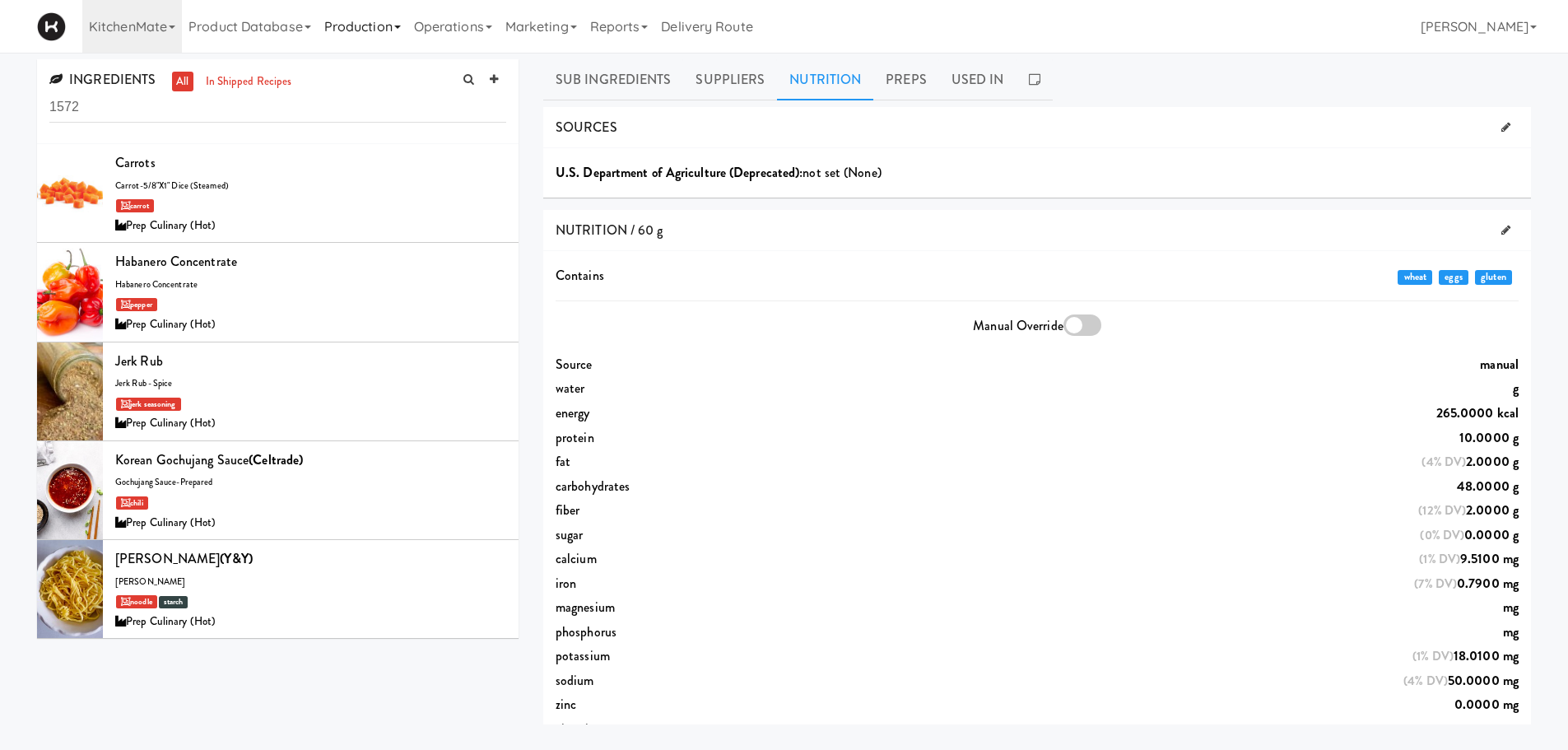
click at [331, 28] on link "Production" at bounding box center [363, 26] width 90 height 53
click at [235, 18] on link "Product Database" at bounding box center [250, 26] width 136 height 53
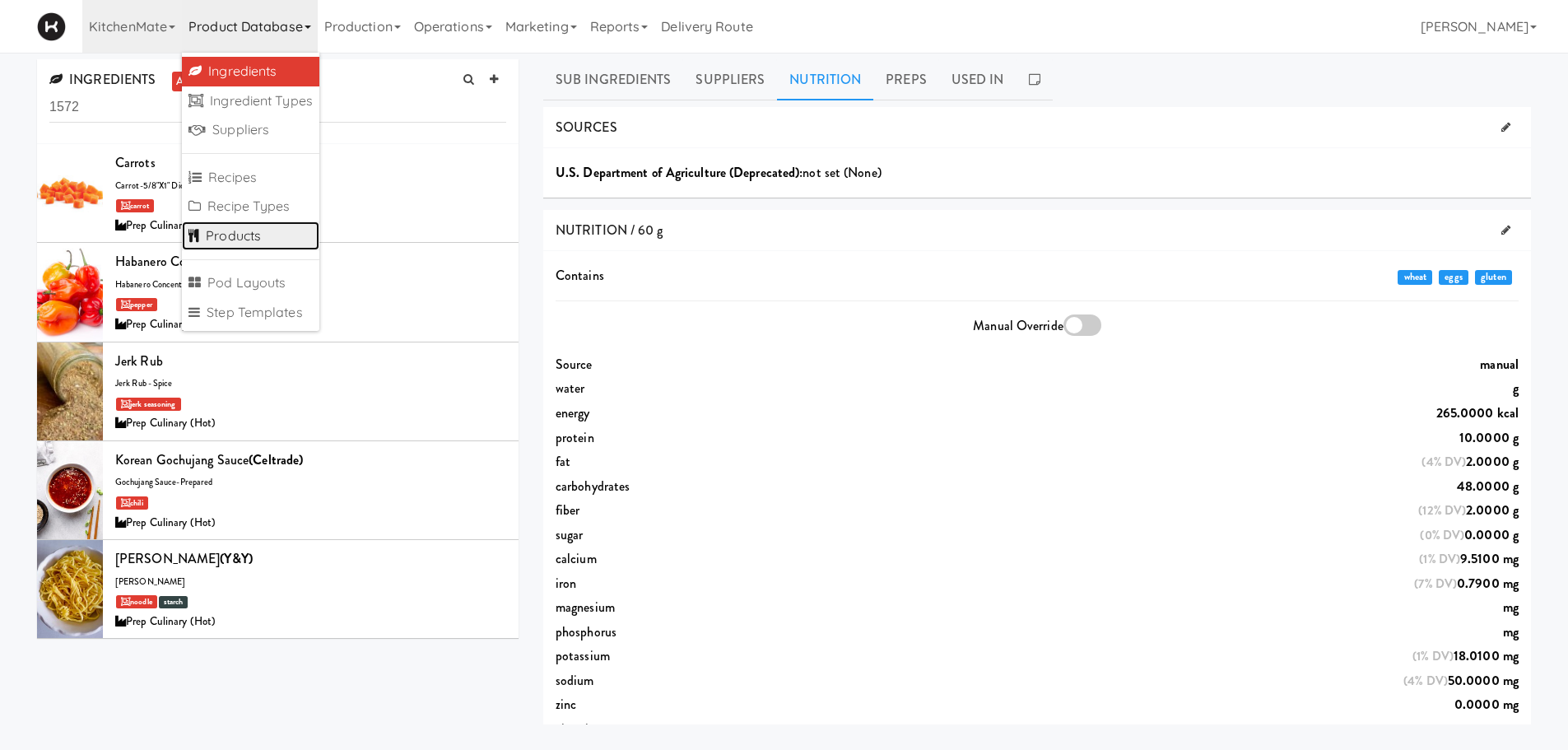
click at [227, 242] on link "Products" at bounding box center [251, 237] width 138 height 30
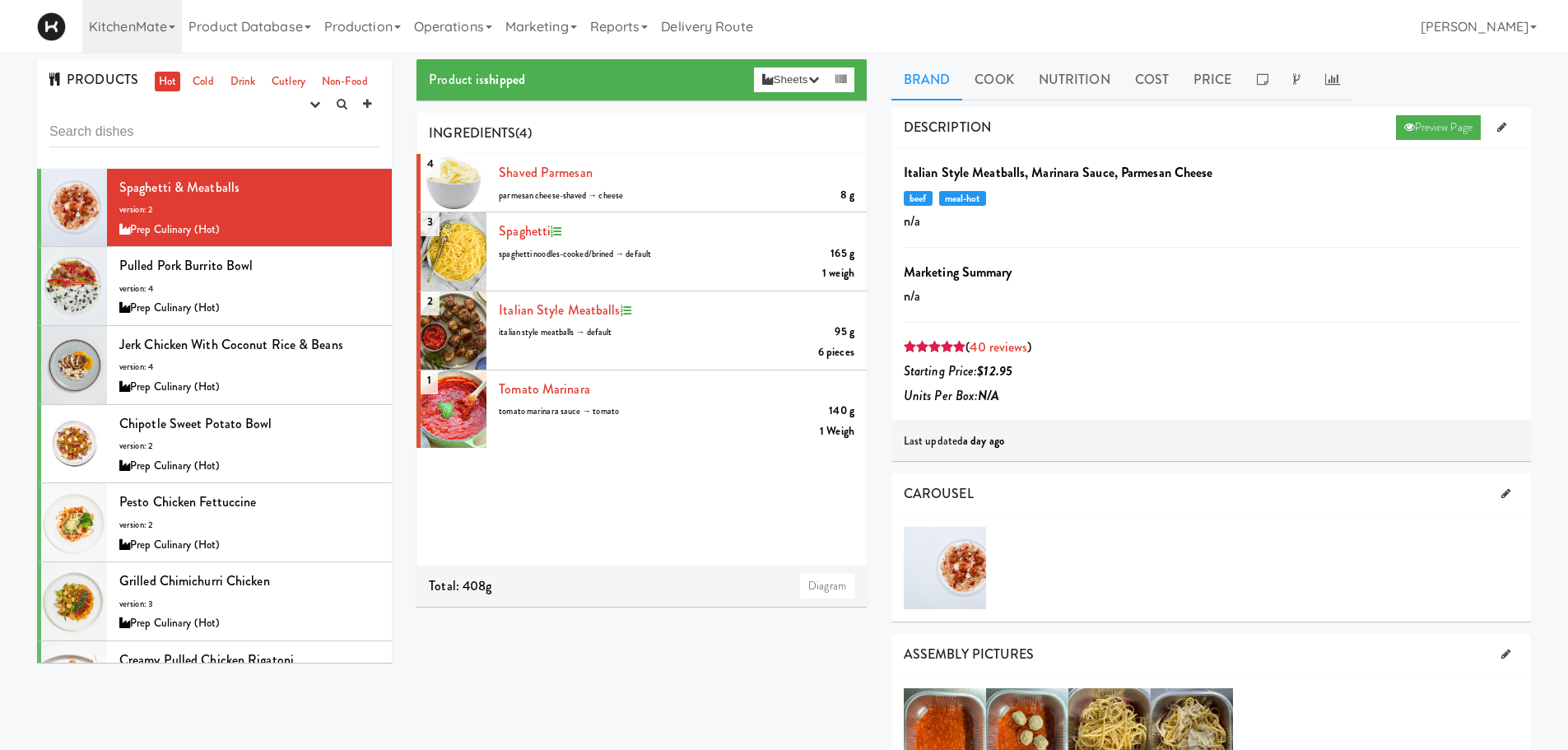
click at [335, 139] on input "text" at bounding box center [214, 132] width 330 height 31
type input "[DEMOGRAPHIC_DATA]"
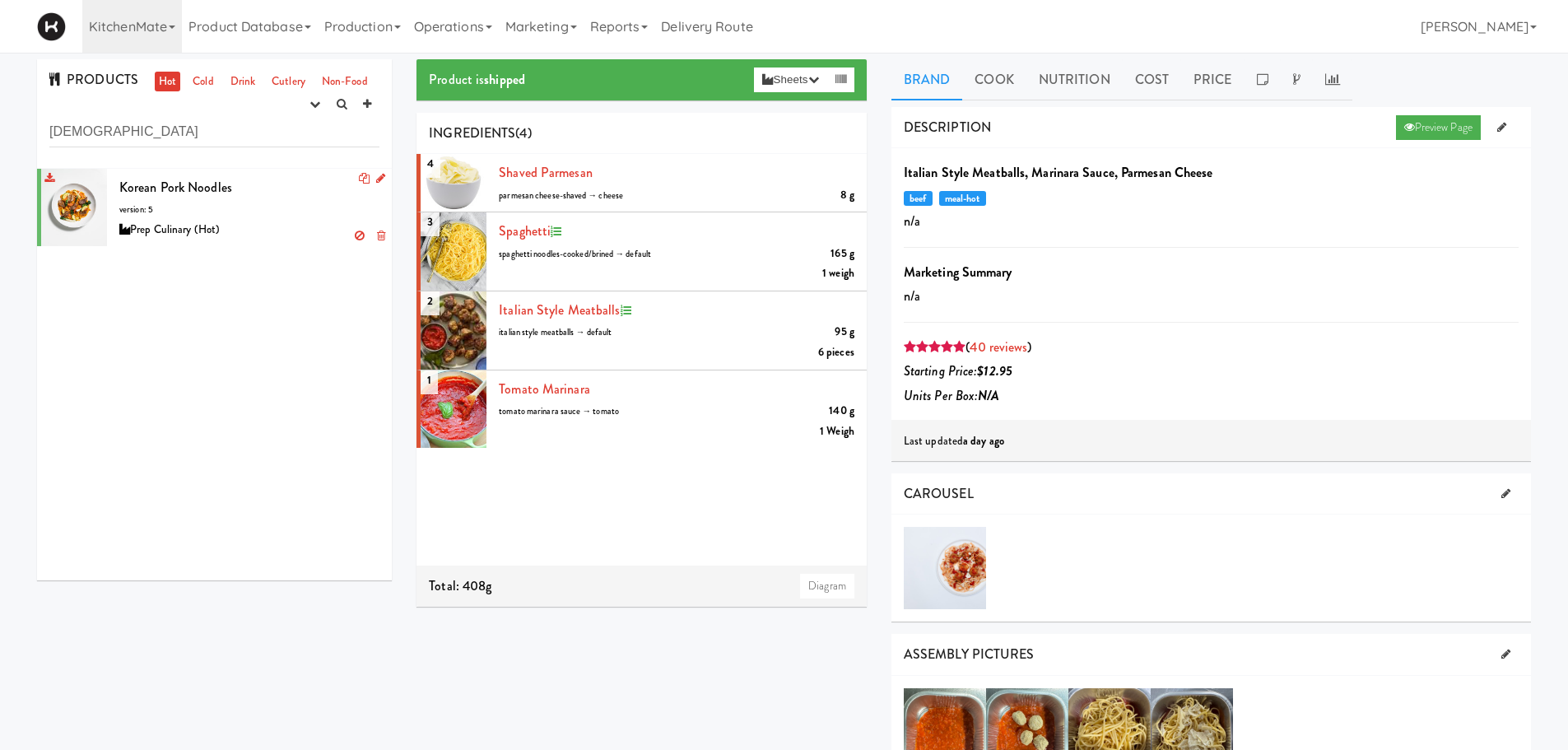
click at [272, 220] on div "Prep Culinary (Hot)" at bounding box center [250, 230] width 261 height 21
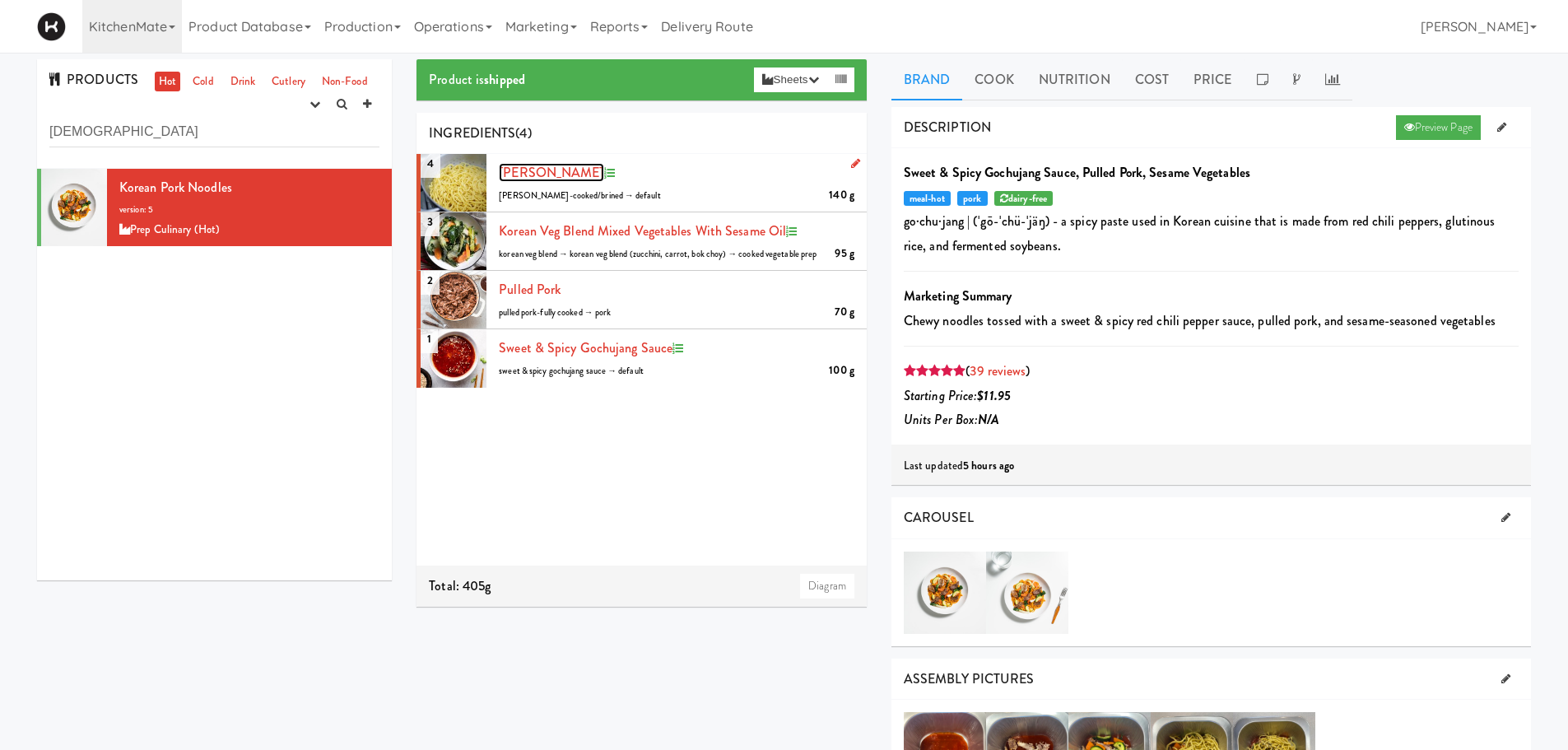
click at [551, 172] on span "[PERSON_NAME]" at bounding box center [552, 172] width 105 height 19
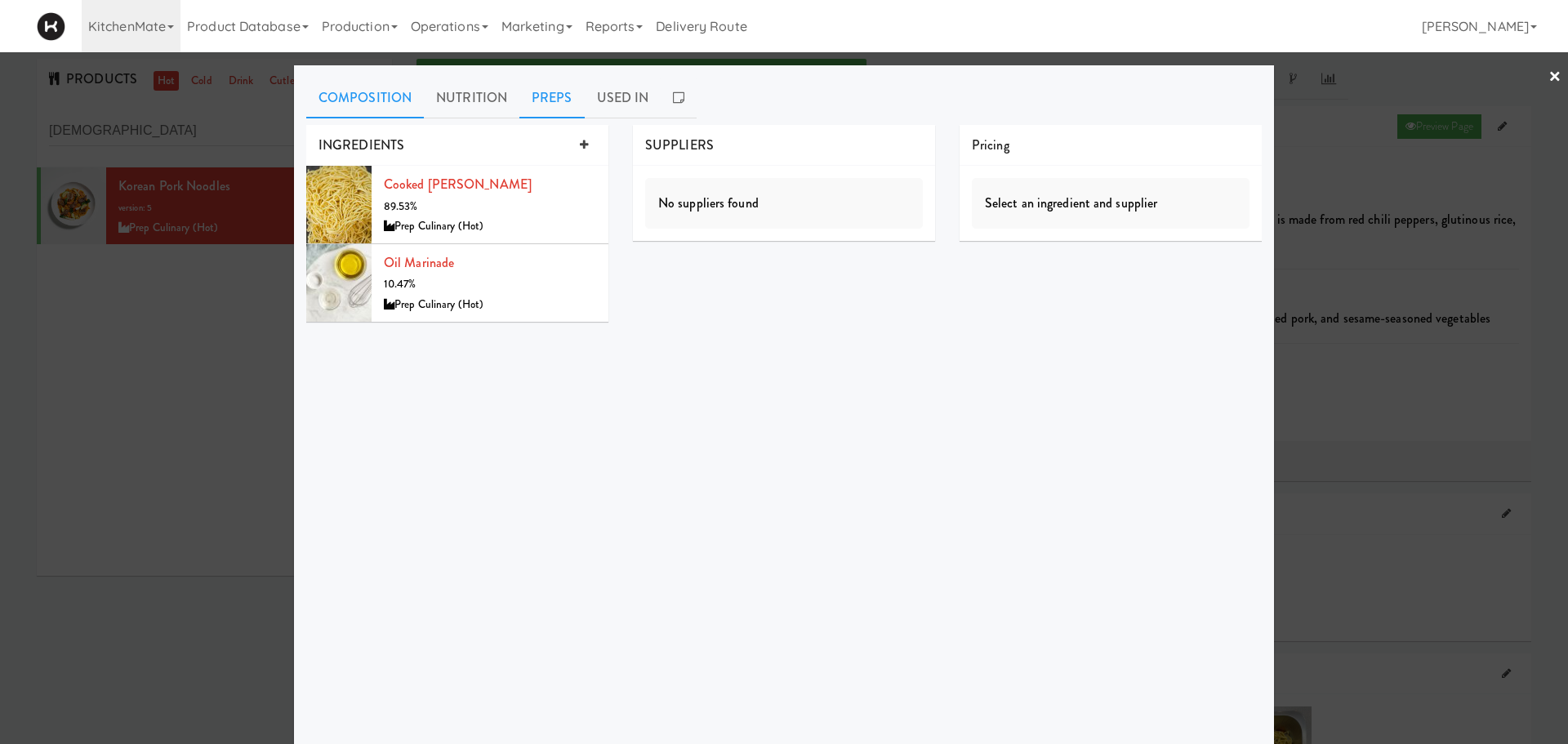
click at [544, 99] on link "Preps" at bounding box center [552, 98] width 65 height 41
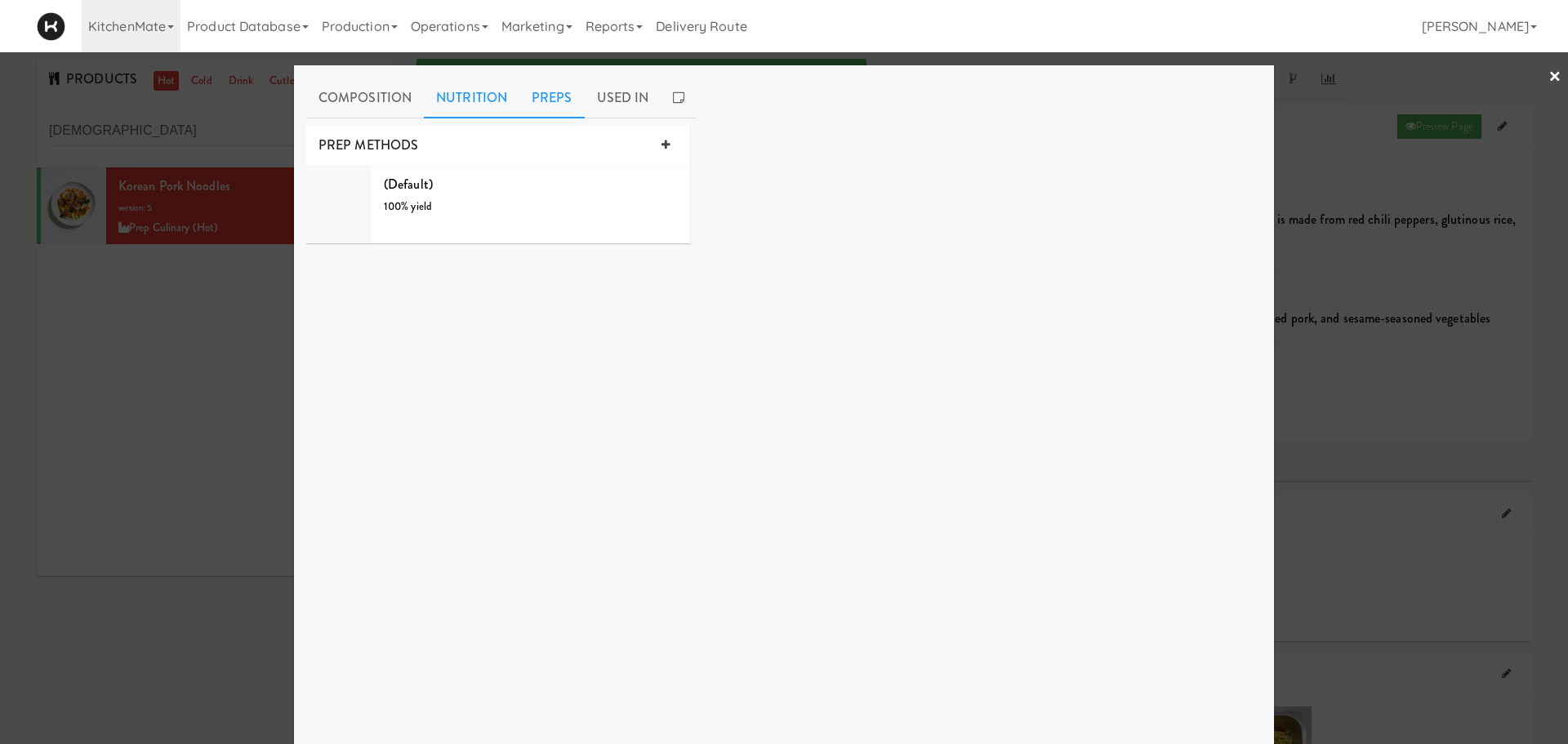
click at [442, 104] on link "Nutrition" at bounding box center [471, 98] width 95 height 41
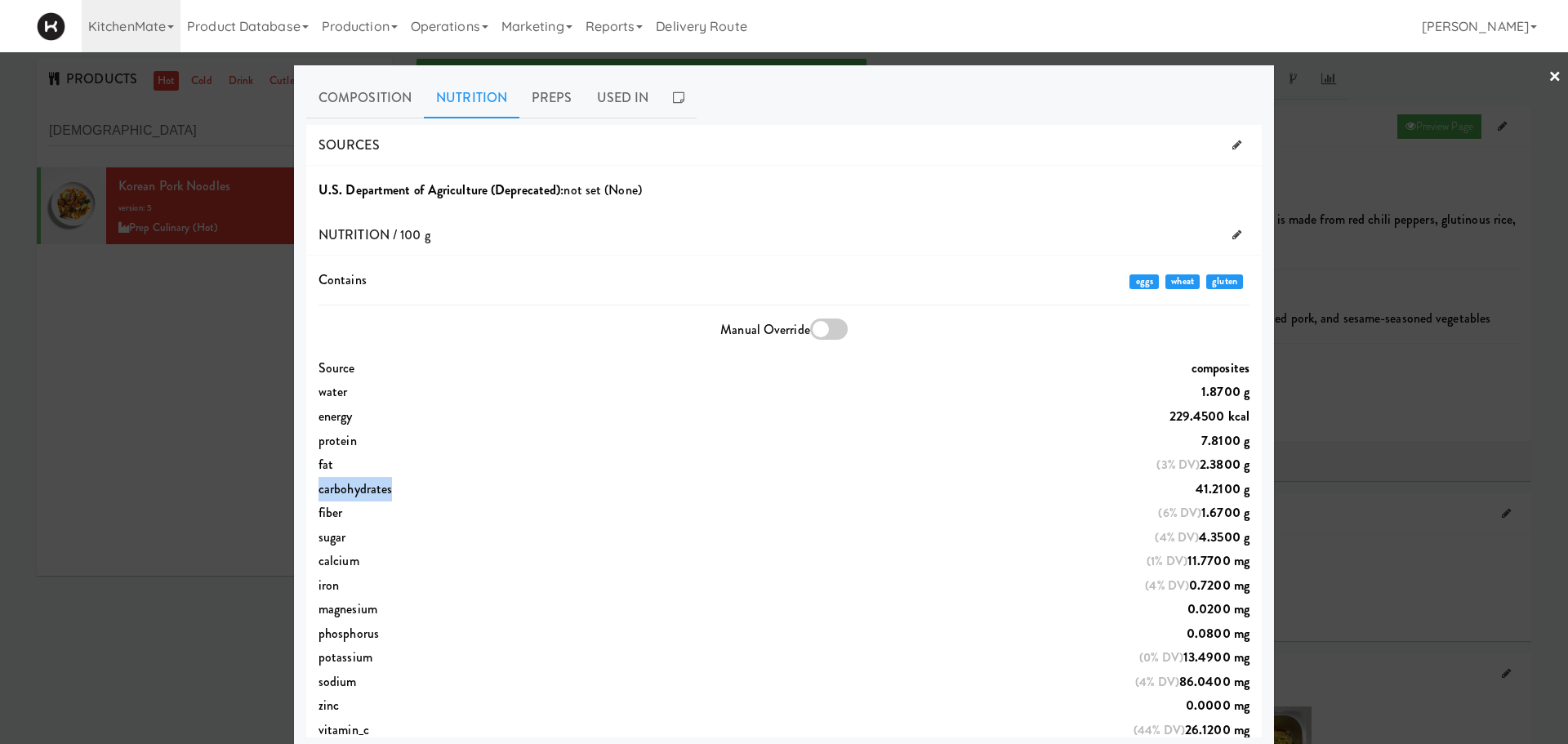
drag, startPoint x: 315, startPoint y: 493, endPoint x: 565, endPoint y: 495, distance: 250.0
click at [565, 495] on div "carbohydrates 41.2100 g" at bounding box center [784, 488] width 955 height 25
click at [345, 510] on div "fiber (6% DV) 1.6700 g" at bounding box center [784, 512] width 955 height 25
click at [238, 315] on div at bounding box center [784, 372] width 1568 height 744
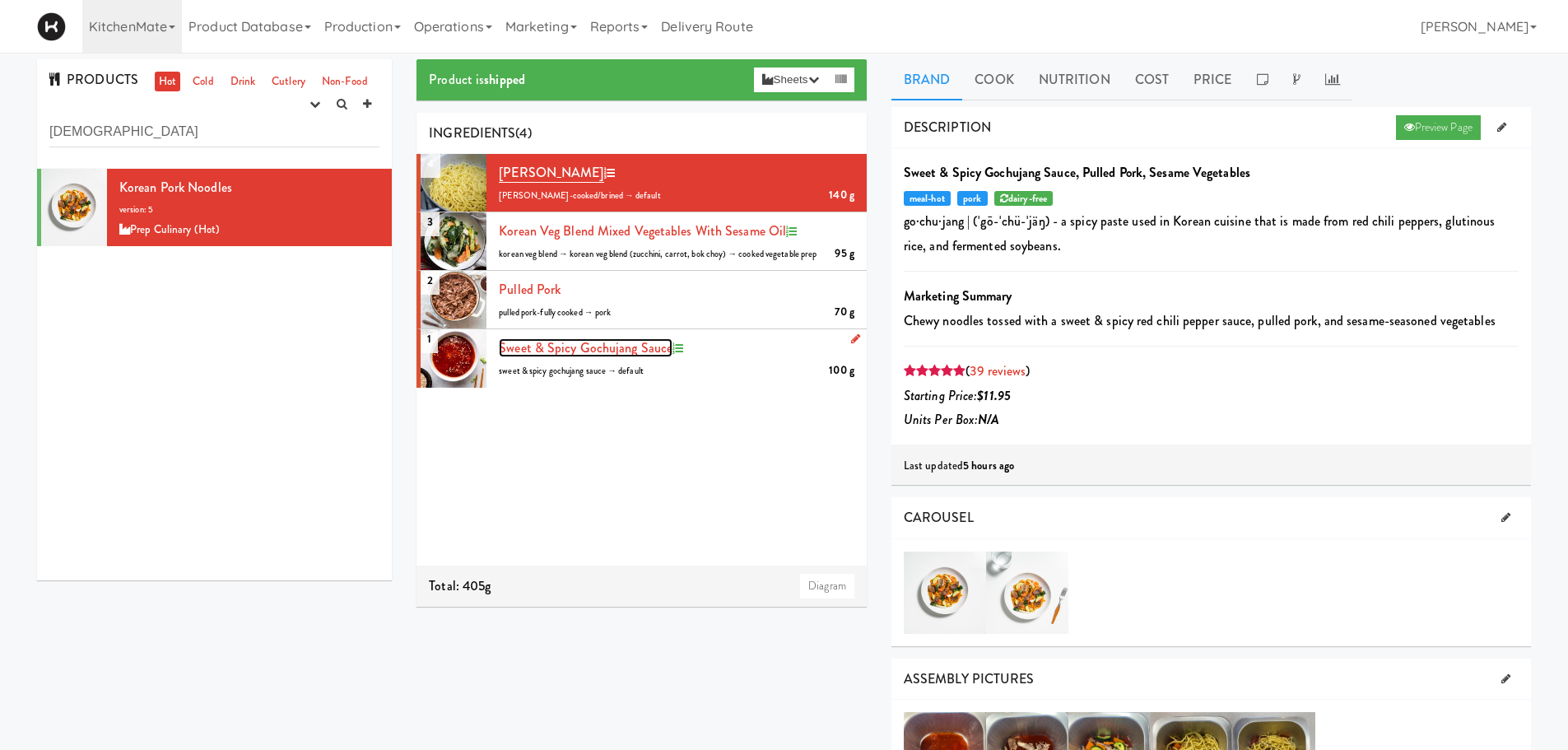
click at [533, 344] on span "Sweet & Spicy Gochujang Sauce" at bounding box center [585, 348] width 173 height 19
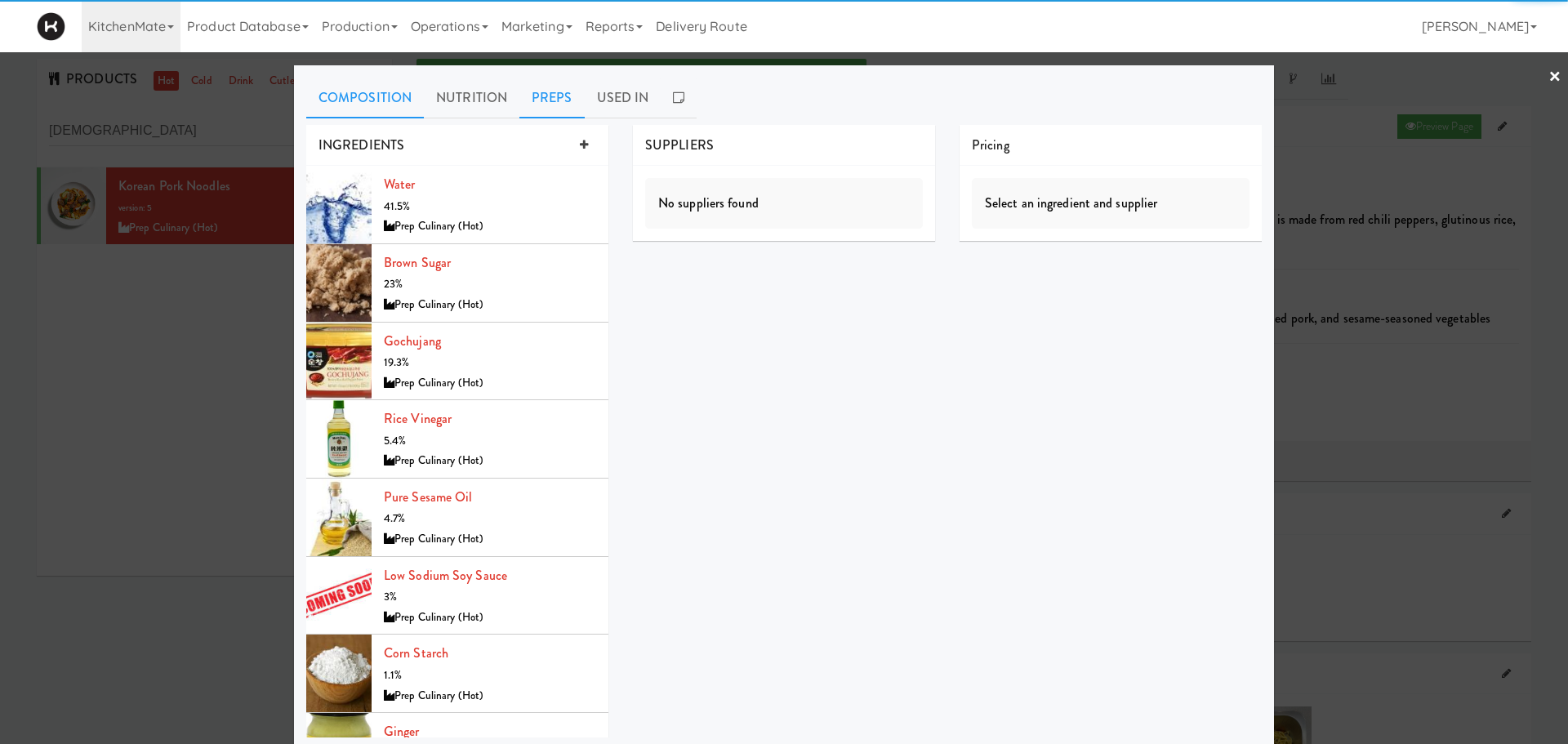
click at [525, 94] on link "Preps" at bounding box center [552, 98] width 65 height 41
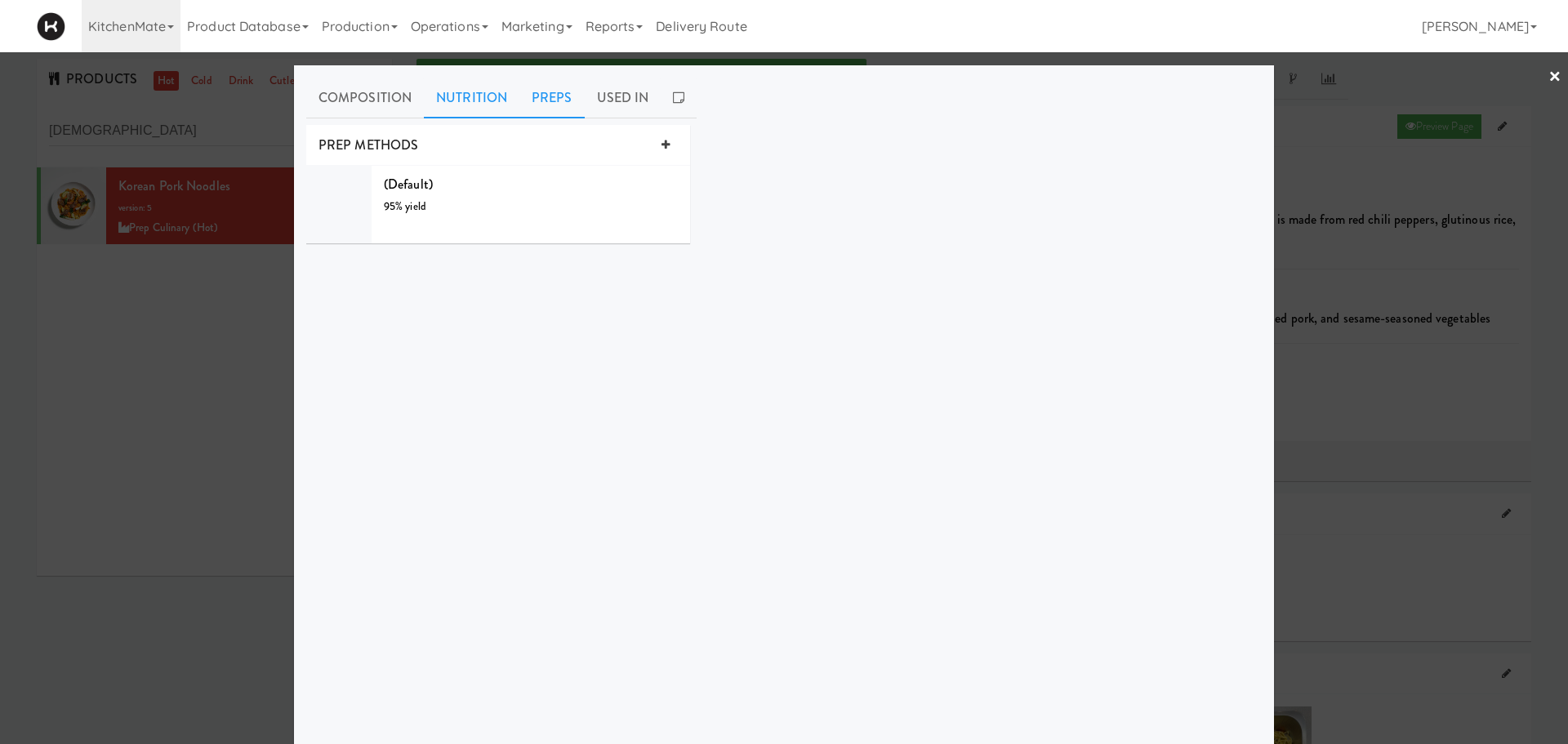
click at [447, 86] on link "Nutrition" at bounding box center [471, 98] width 95 height 41
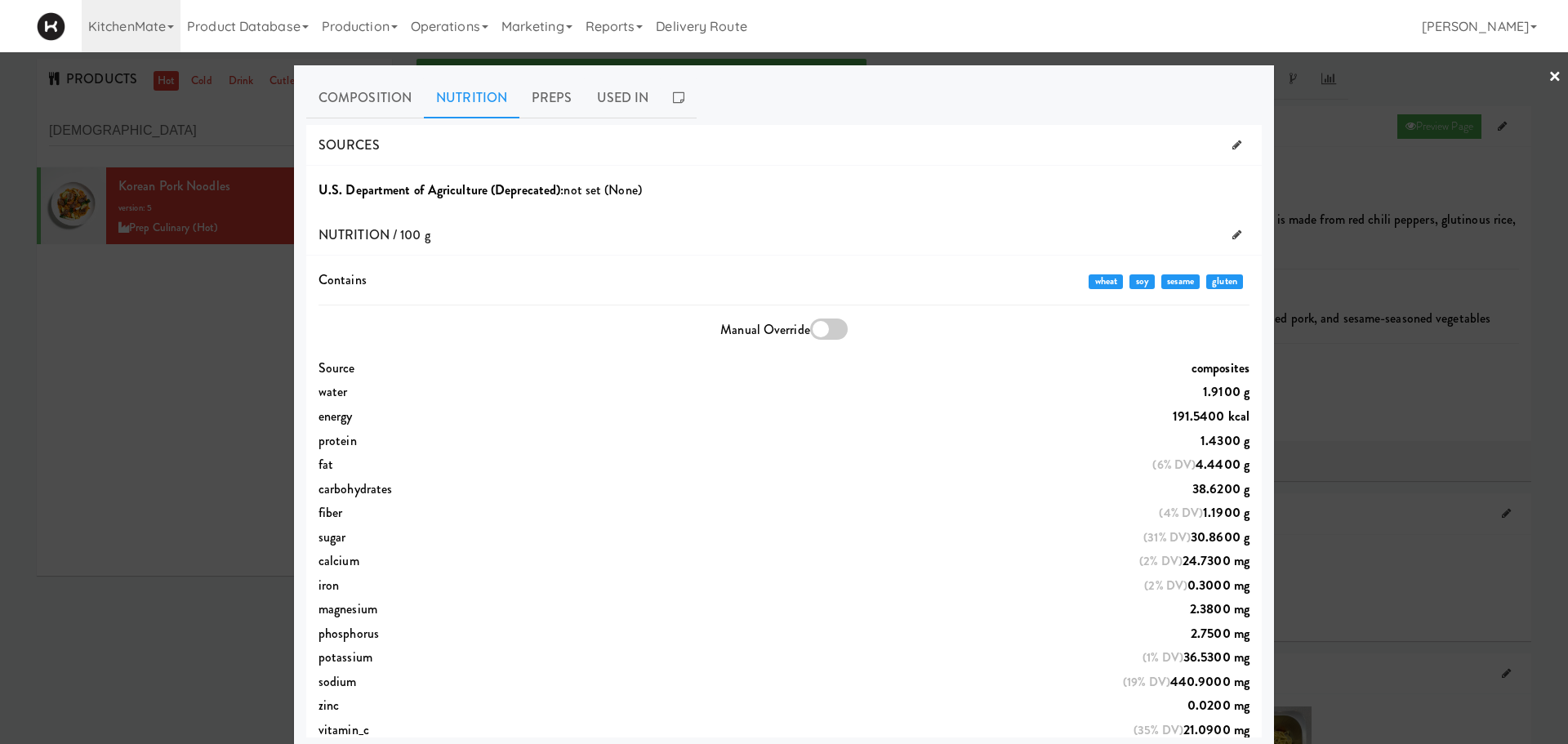
click at [186, 400] on div at bounding box center [784, 372] width 1568 height 744
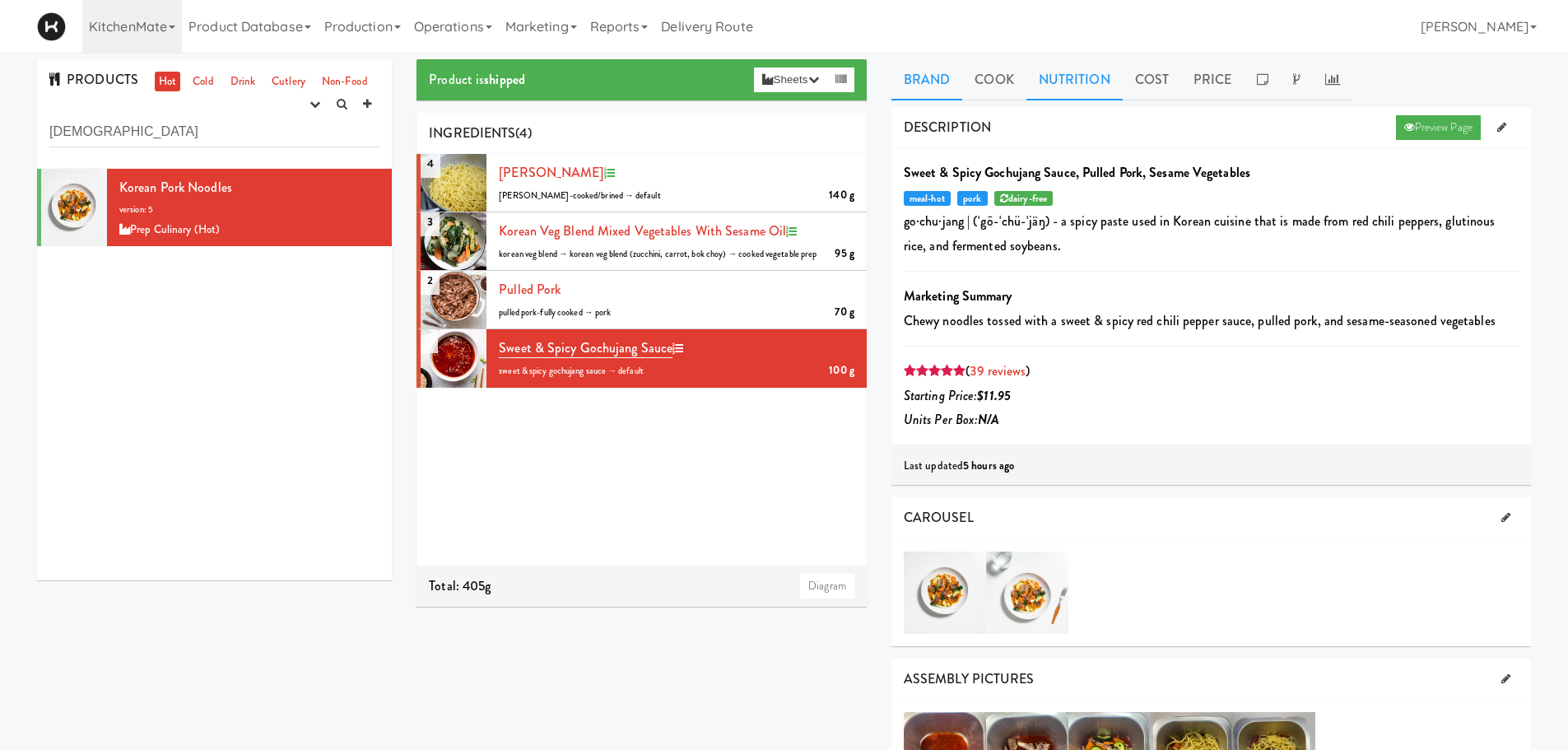
click at [1074, 75] on link "Nutrition" at bounding box center [1074, 80] width 96 height 42
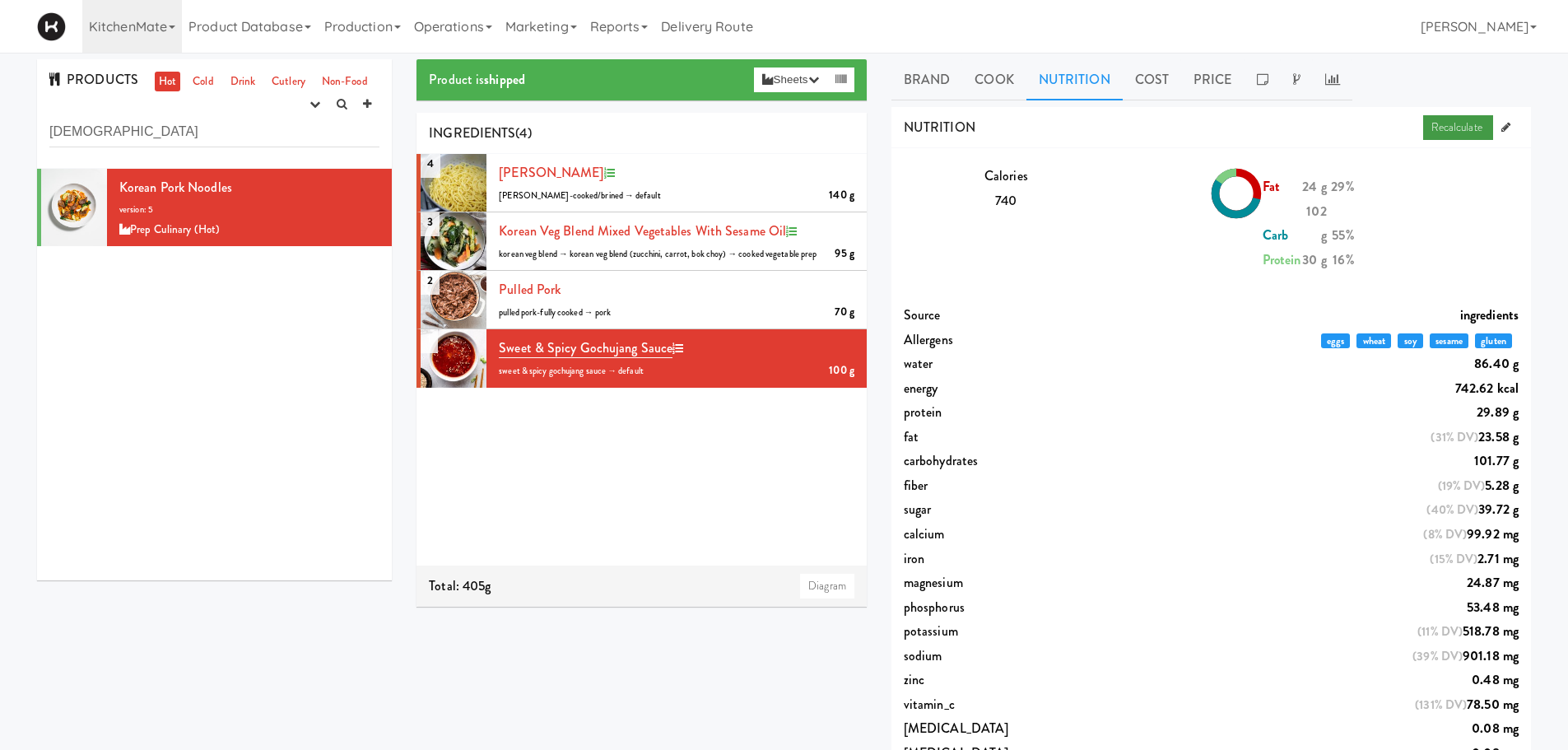
click at [1469, 130] on link "Recalculate" at bounding box center [1458, 127] width 70 height 25
click at [921, 90] on link "Brand" at bounding box center [927, 80] width 71 height 42
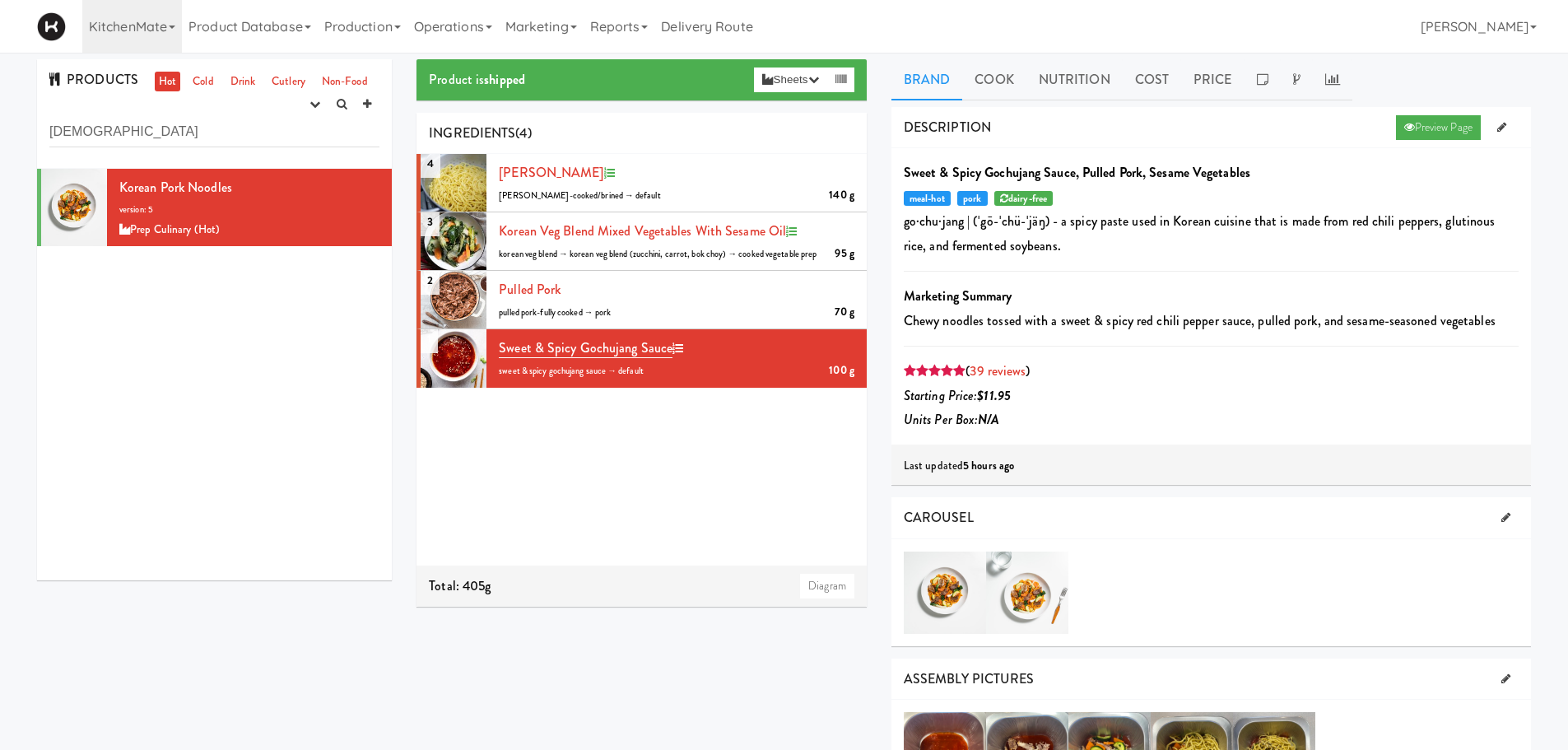
click at [1481, 121] on div "Preview Page" at bounding box center [1455, 127] width 127 height 25
drag, startPoint x: 1481, startPoint y: 121, endPoint x: 1467, endPoint y: 121, distance: 14.0
click at [1467, 121] on div "Preview Page" at bounding box center [1455, 127] width 127 height 25
click at [1458, 123] on link "Preview Page" at bounding box center [1439, 127] width 85 height 25
